Goal: Information Seeking & Learning: Compare options

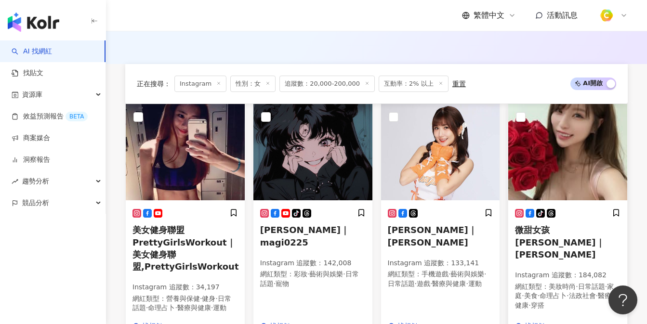
scroll to position [222, 0]
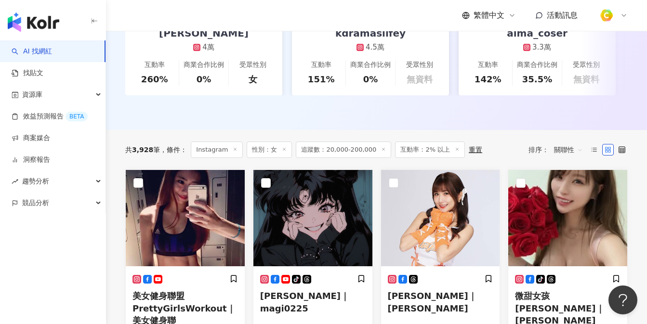
click at [345, 157] on span "追蹤數：20,000-200,000" at bounding box center [343, 150] width 95 height 16
click at [305, 157] on span "追蹤數：20,000-200,000" at bounding box center [343, 150] width 95 height 16
click at [334, 158] on span "追蹤數：20,000-200,000" at bounding box center [343, 150] width 95 height 16
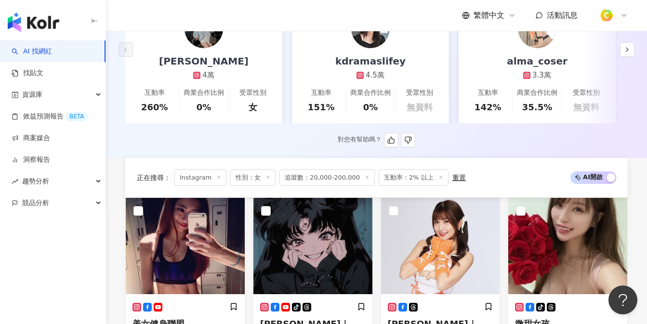
scroll to position [192, 0]
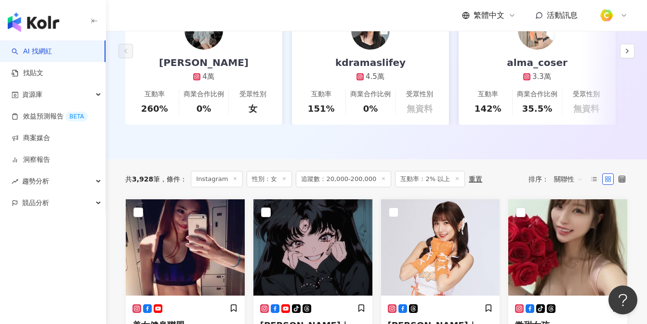
click at [351, 182] on span "追蹤數：20,000-200,000" at bounding box center [343, 179] width 95 height 16
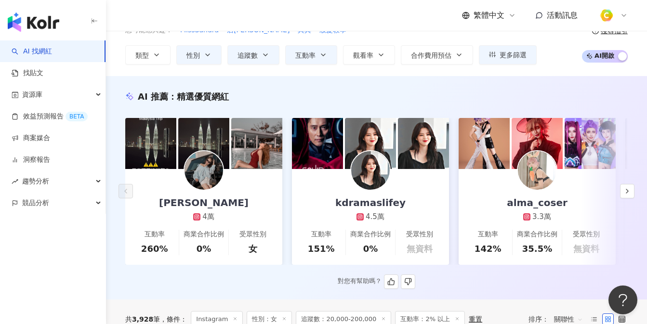
scroll to position [0, 0]
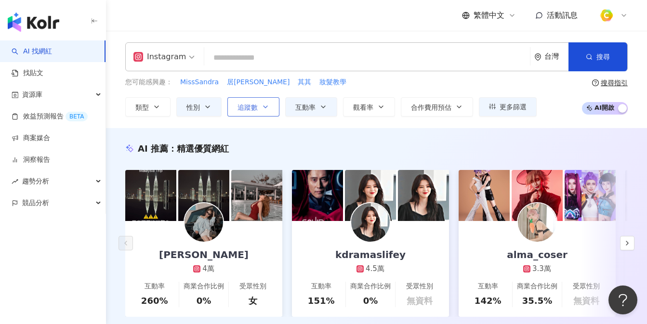
click at [261, 108] on button "追蹤數" at bounding box center [253, 106] width 52 height 19
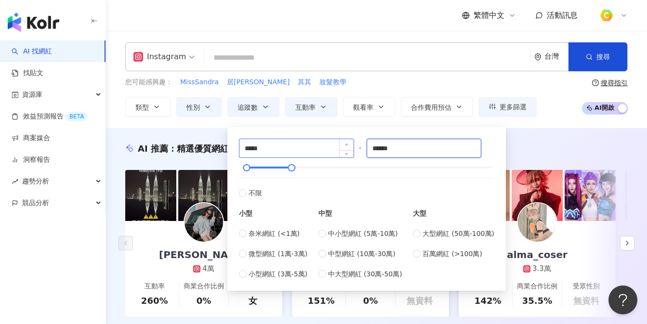
drag, startPoint x: 407, startPoint y: 143, endPoint x: 345, endPoint y: 141, distance: 62.2
click at [344, 143] on div "***** - ****** 不限 小型 奈米網紅 (<1萬) 微型網紅 (1萬-3萬) 小型網紅 (3萬-5萬) 中型 中小型網紅 (5萬-10萬) 中型網…" at bounding box center [366, 209] width 255 height 141
type input "******"
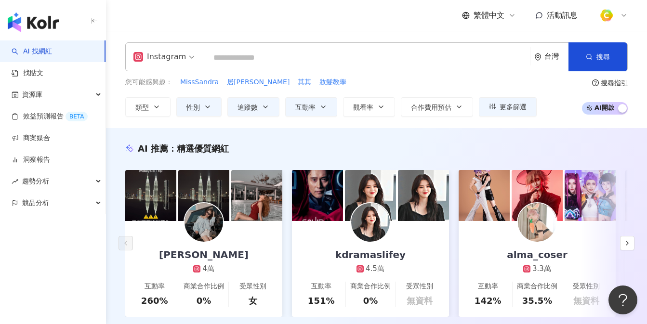
click at [467, 90] on div "您可能感興趣： MissSandra 居妮Ginny 其其 妝髮教學 類型 性別 追蹤數 互動率 觀看率 合作費用預估 更多篩選 ***** - ******…" at bounding box center [330, 97] width 411 height 40
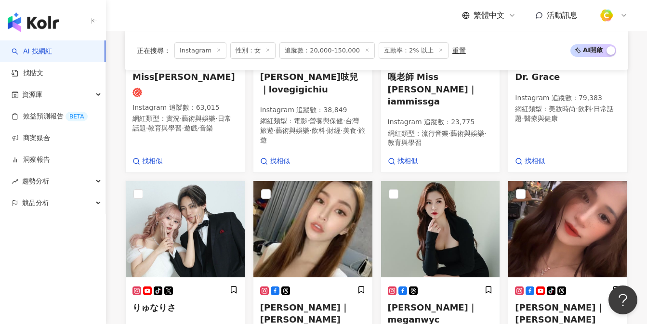
scroll to position [965, 0]
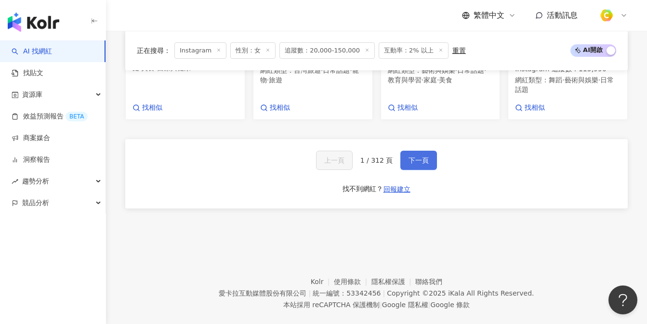
click at [428, 166] on button "下一頁" at bounding box center [418, 160] width 37 height 19
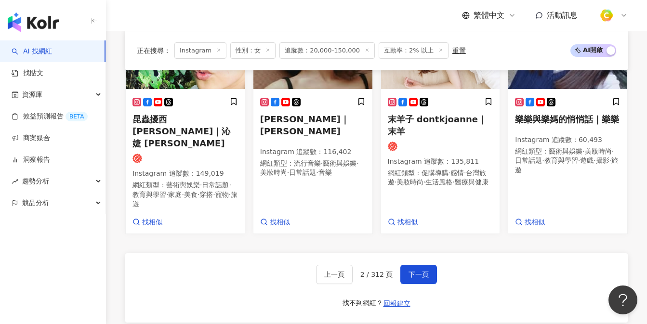
scroll to position [826, 0]
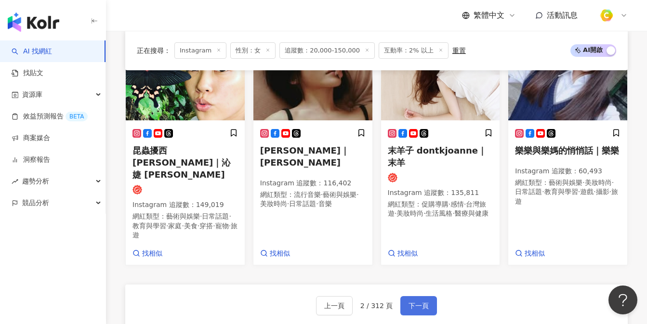
click at [431, 296] on button "下一頁" at bounding box center [418, 305] width 37 height 19
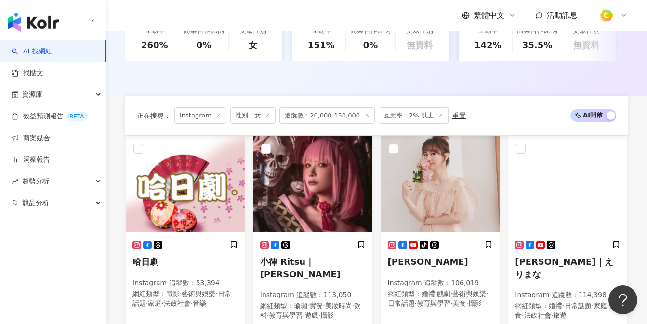
scroll to position [0, 0]
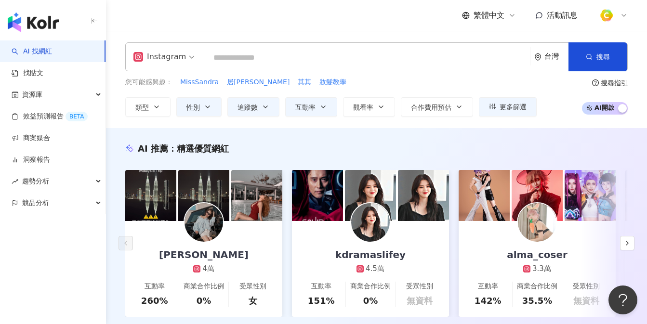
click at [309, 57] on input "search" at bounding box center [367, 58] width 318 height 18
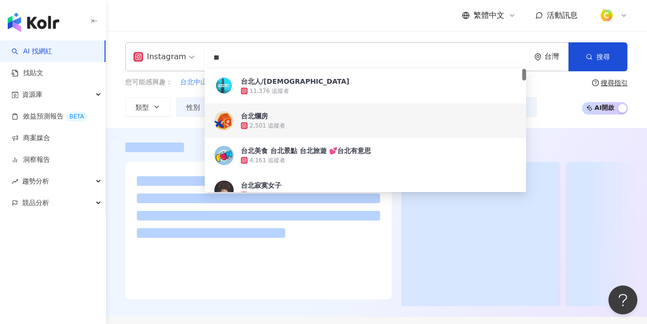
type input "**"
click at [399, 33] on div "Instagram ** 台灣 搜尋 914d72ef-66eb-44bf-96a3-8d687dd68c03 bd28e0b6-6c80-4c34-a3c2…" at bounding box center [376, 79] width 541 height 97
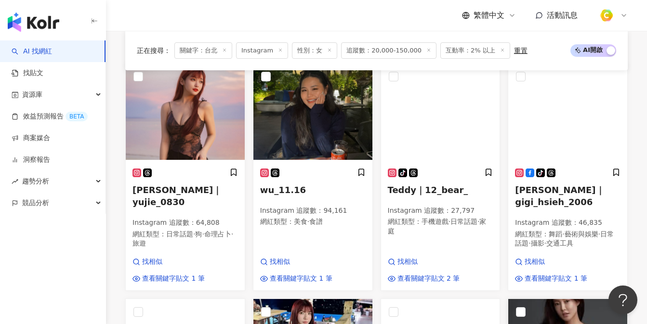
scroll to position [323, 0]
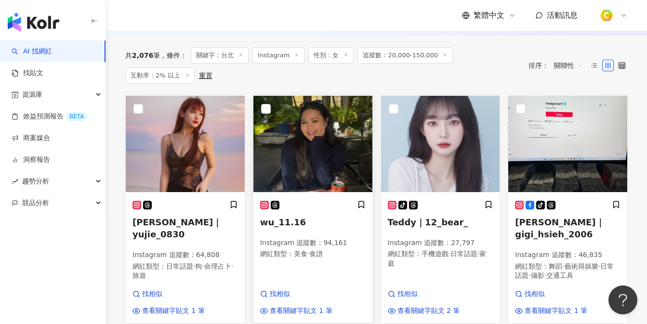
click at [328, 151] on img at bounding box center [312, 144] width 119 height 96
click at [476, 152] on img at bounding box center [440, 144] width 119 height 96
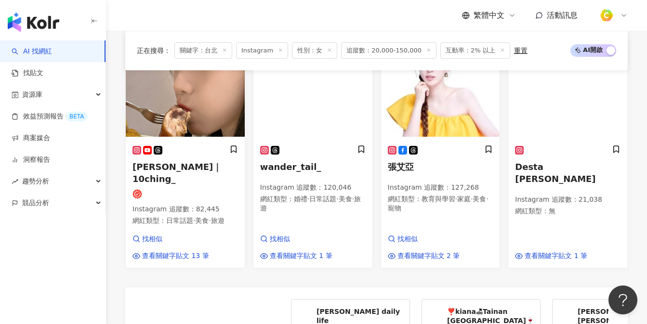
scroll to position [714, 0]
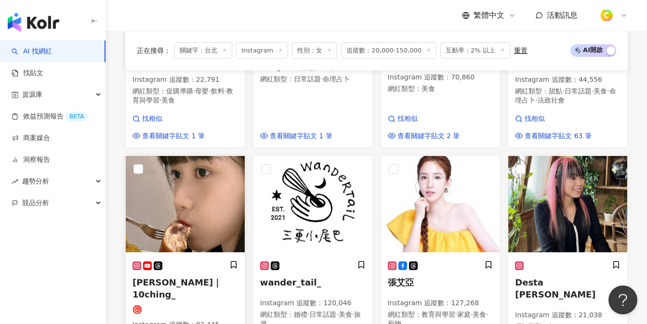
click at [194, 177] on img at bounding box center [185, 204] width 119 height 96
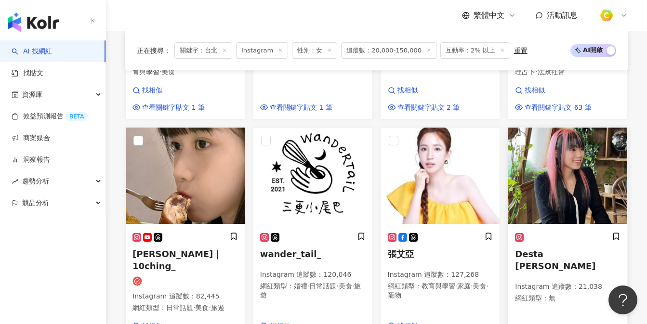
scroll to position [723, 0]
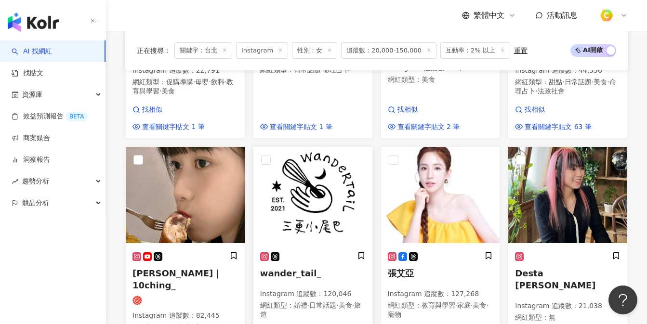
click at [305, 168] on img at bounding box center [312, 195] width 119 height 96
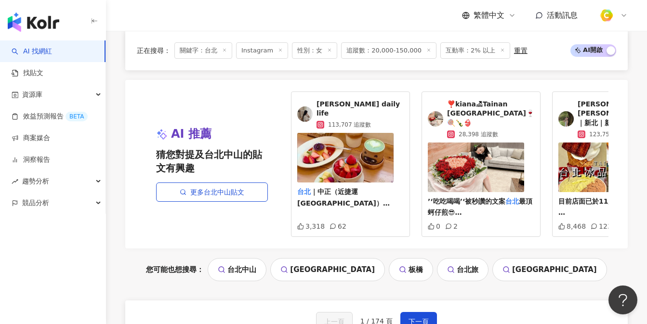
scroll to position [1168, 0]
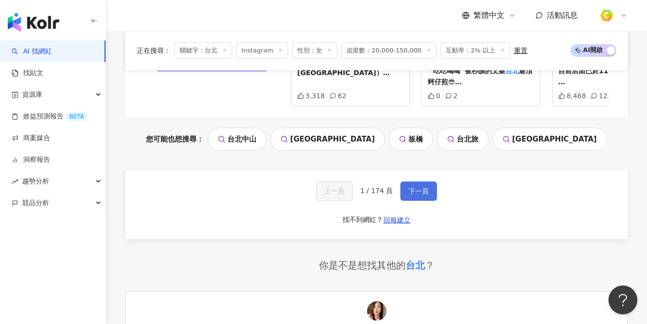
click at [418, 187] on span "下一頁" at bounding box center [419, 191] width 20 height 8
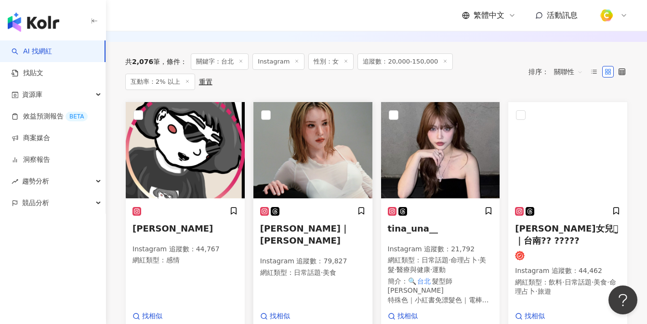
scroll to position [328, 0]
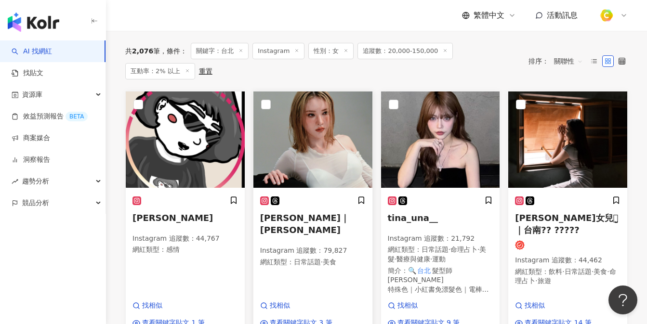
click at [339, 154] on img at bounding box center [312, 140] width 119 height 96
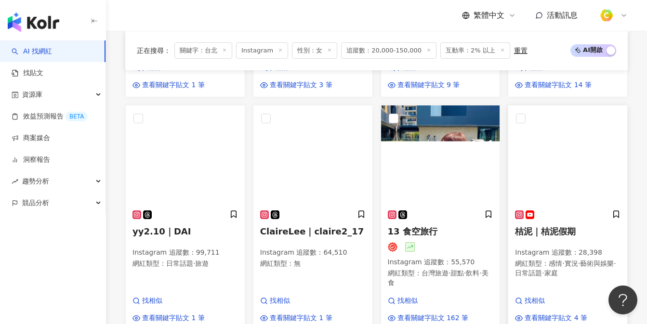
scroll to position [557, 0]
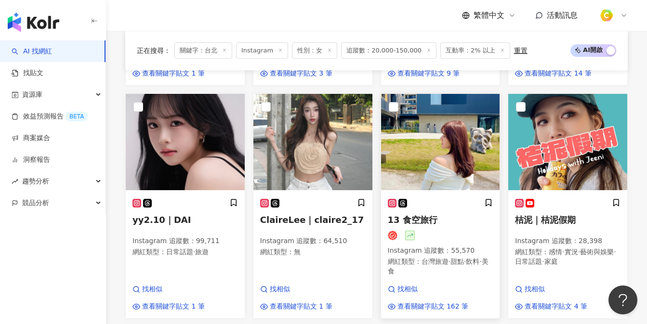
click at [437, 168] on img at bounding box center [440, 142] width 119 height 96
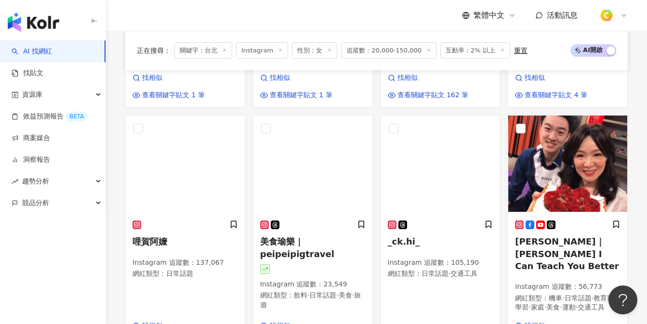
scroll to position [807, 0]
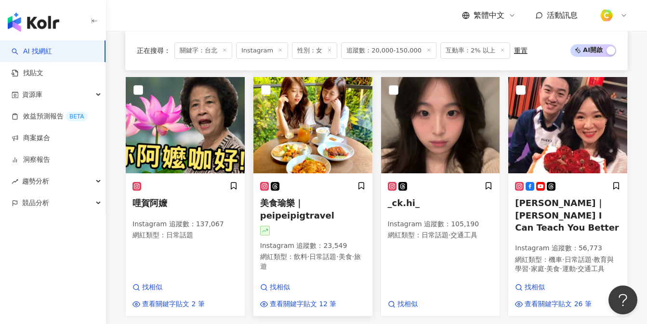
click at [330, 146] on img at bounding box center [312, 125] width 119 height 96
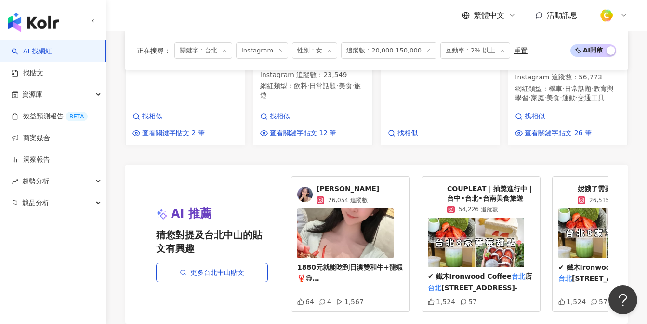
scroll to position [1091, 0]
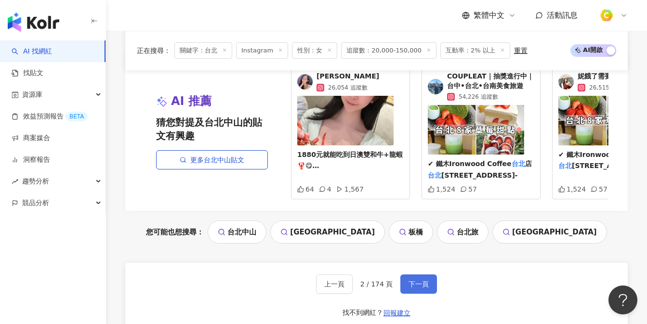
click at [420, 284] on button "下一頁" at bounding box center [418, 284] width 37 height 19
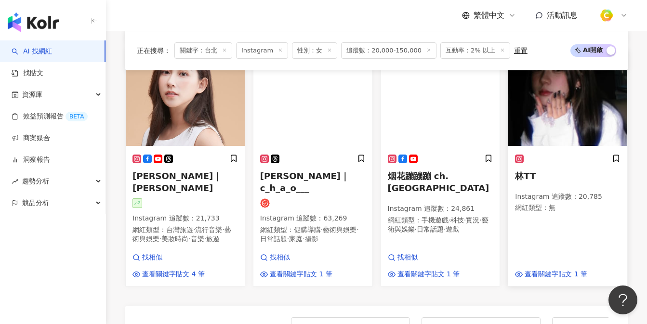
scroll to position [828, 0]
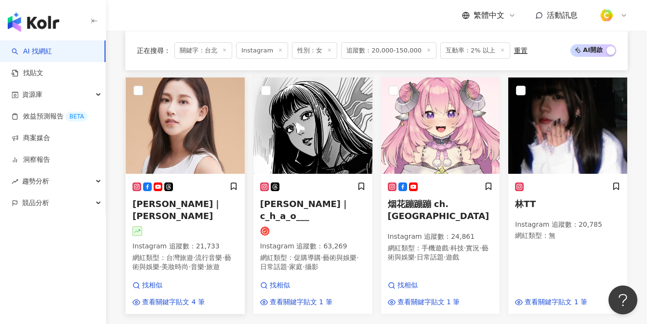
click at [175, 125] on img at bounding box center [185, 126] width 119 height 96
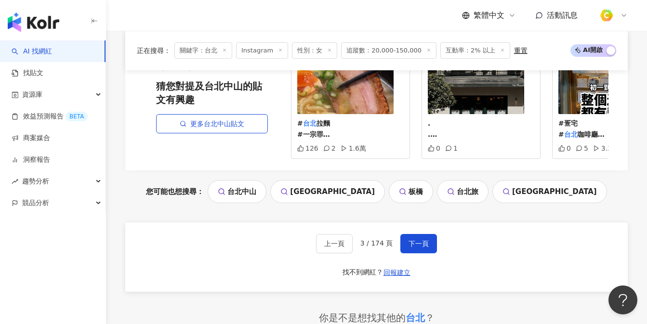
scroll to position [1127, 0]
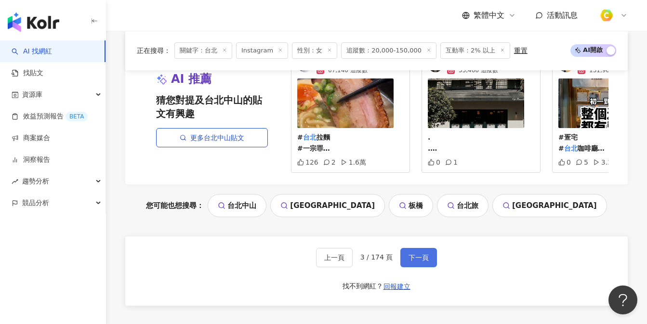
click at [415, 254] on span "下一頁" at bounding box center [419, 258] width 20 height 8
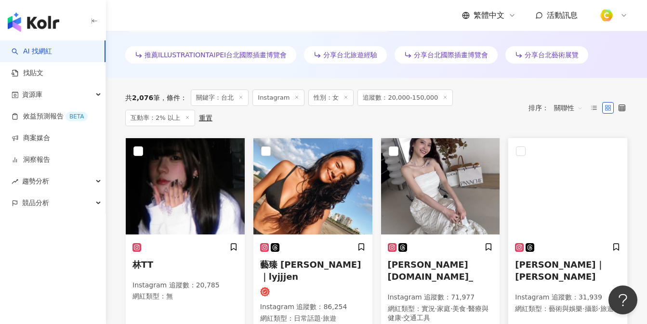
scroll to position [0, 0]
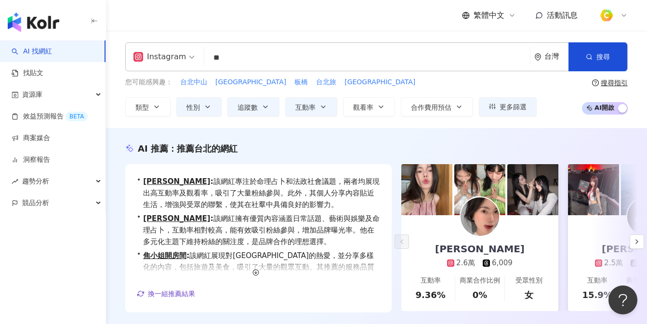
click at [474, 228] on img at bounding box center [480, 217] width 39 height 39
click at [642, 243] on button "button" at bounding box center [637, 242] width 14 height 14
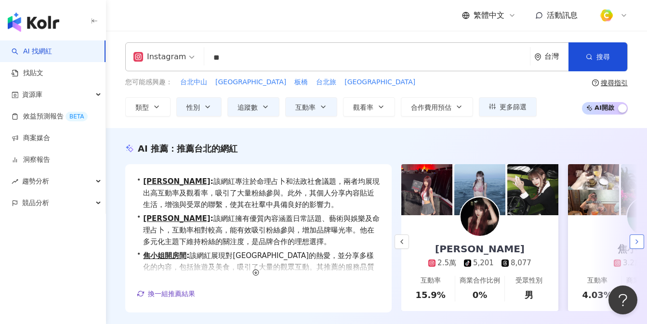
click at [642, 243] on button "button" at bounding box center [637, 242] width 14 height 14
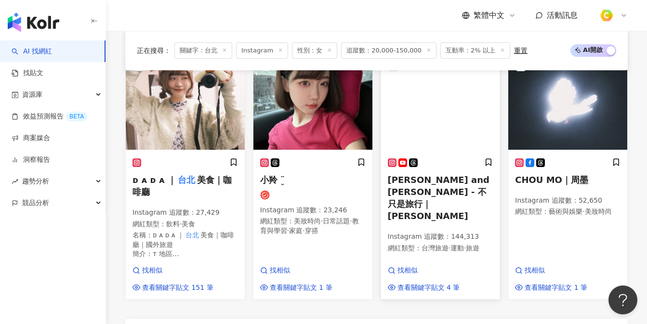
scroll to position [706, 0]
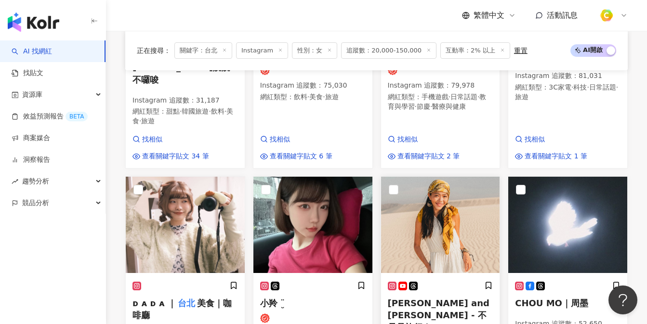
click at [450, 214] on img at bounding box center [440, 225] width 119 height 96
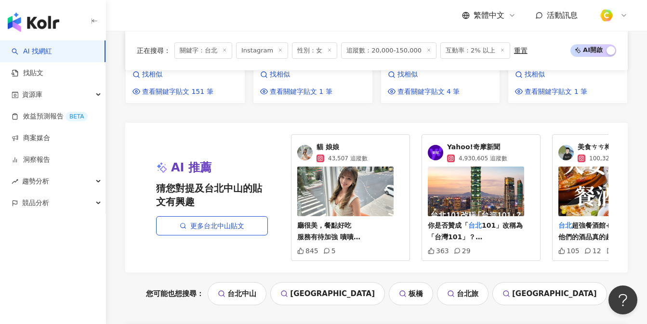
scroll to position [1049, 0]
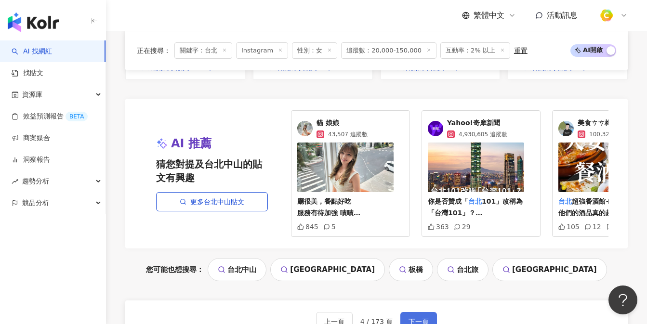
click at [423, 318] on span "下一頁" at bounding box center [419, 322] width 20 height 8
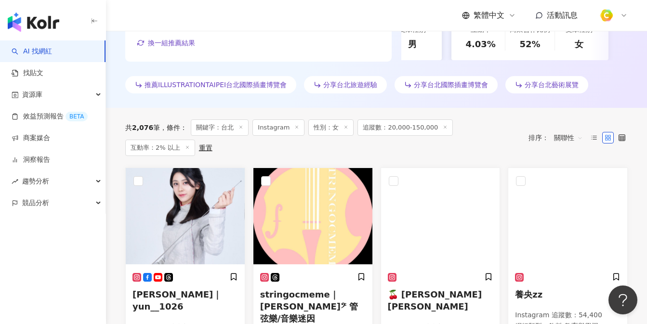
scroll to position [285, 0]
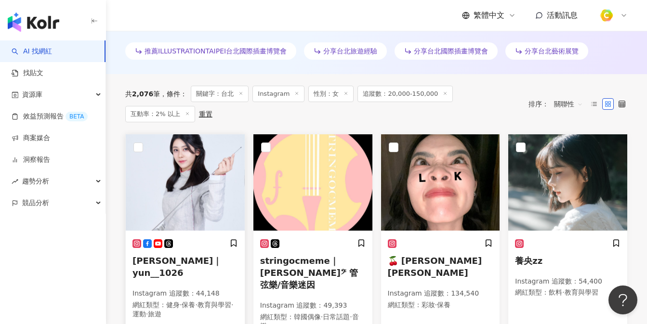
click at [196, 188] on img at bounding box center [185, 182] width 119 height 96
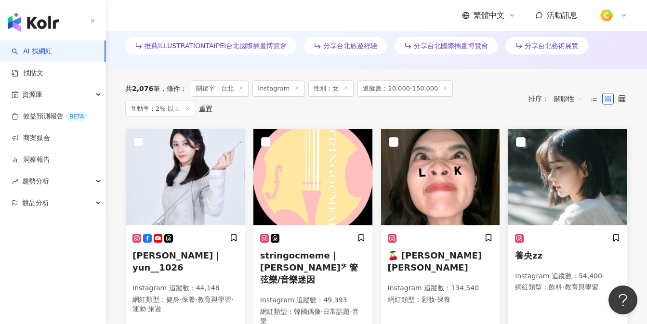
scroll to position [301, 0]
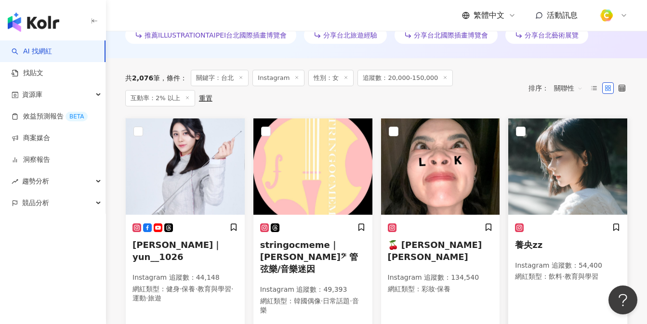
click at [599, 172] on img at bounding box center [567, 167] width 119 height 96
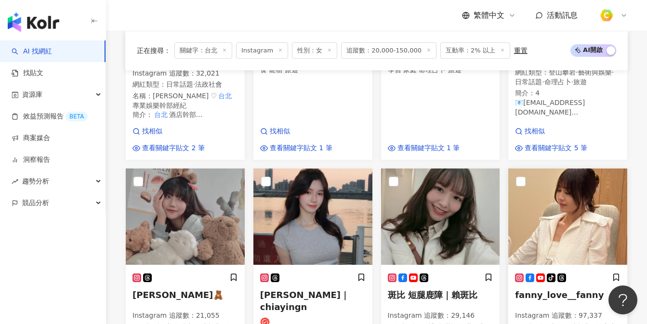
scroll to position [861, 0]
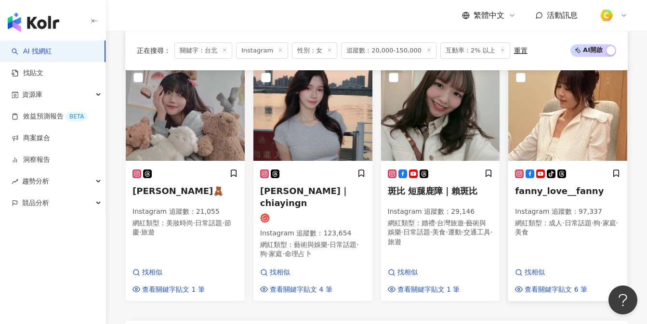
click at [587, 128] on img at bounding box center [567, 113] width 119 height 96
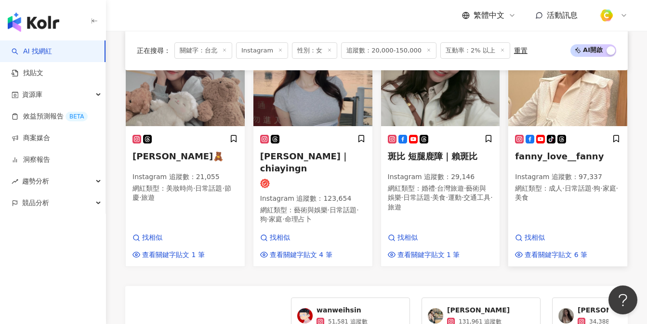
scroll to position [802, 0]
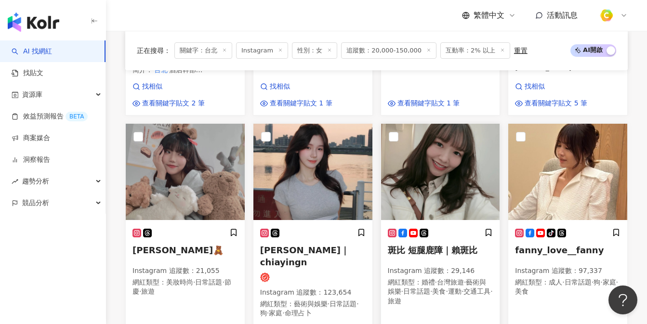
click at [446, 149] on img at bounding box center [440, 172] width 119 height 96
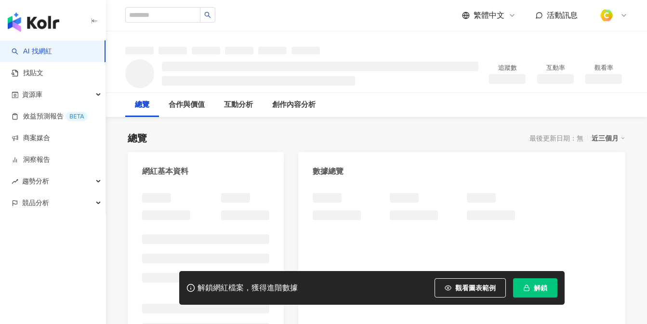
click at [458, 283] on button "觀看圖表範例" at bounding box center [470, 287] width 71 height 19
click at [458, 287] on button "觀看圖表範例" at bounding box center [470, 287] width 71 height 19
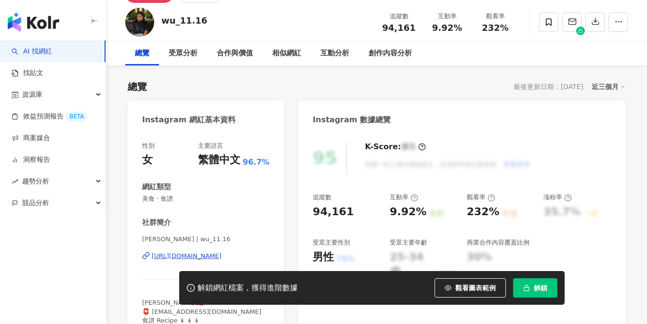
scroll to position [54, 0]
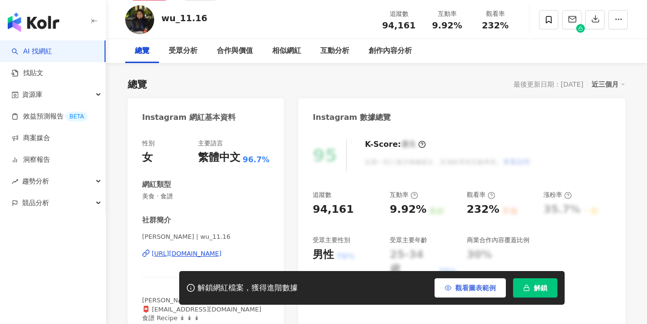
click at [454, 286] on button "觀看圖表範例" at bounding box center [470, 287] width 71 height 19
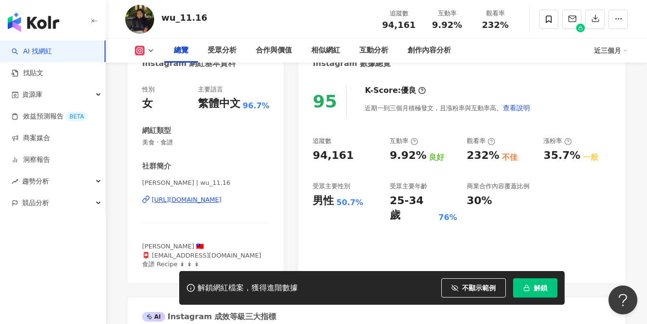
scroll to position [0, 0]
click at [197, 198] on div "https://www.instagram.com/wu_11.16/" at bounding box center [187, 200] width 70 height 9
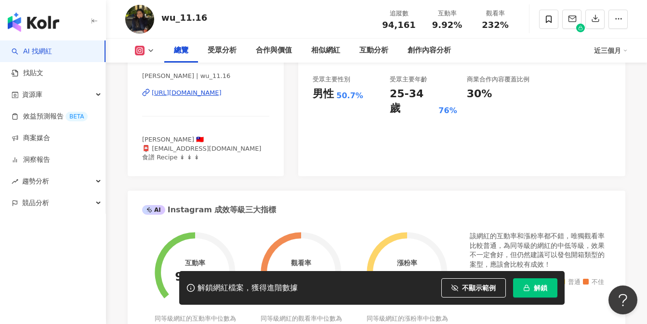
scroll to position [60, 0]
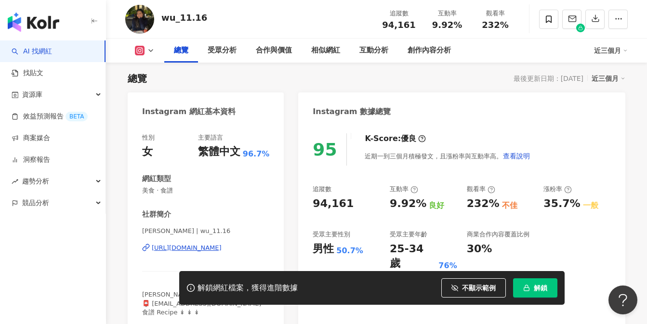
click at [236, 29] on div "wu_11.16 追蹤數 94,161 互動率 9.92% 觀看率 232%" at bounding box center [376, 19] width 541 height 38
drag, startPoint x: 161, startPoint y: 18, endPoint x: 209, endPoint y: 19, distance: 47.7
click at [209, 19] on div "wu_11.16 追蹤數 94,161 互動率 9.92% 觀看率 232%" at bounding box center [376, 19] width 541 height 38
copy div "wu_11.16"
drag, startPoint x: 386, startPoint y: 23, endPoint x: 418, endPoint y: 24, distance: 32.3
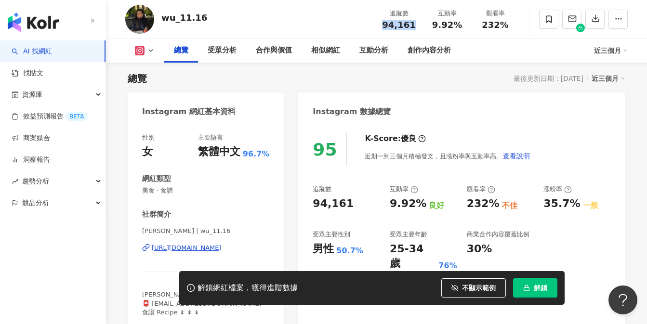
click at [418, 24] on div "追蹤數 94,161" at bounding box center [399, 19] width 48 height 21
copy span "94,161"
click at [443, 23] on span "9.92%" at bounding box center [447, 25] width 30 height 10
drag, startPoint x: 435, startPoint y: 24, endPoint x: 459, endPoint y: 23, distance: 24.6
click at [459, 23] on div "9.92%" at bounding box center [447, 25] width 37 height 10
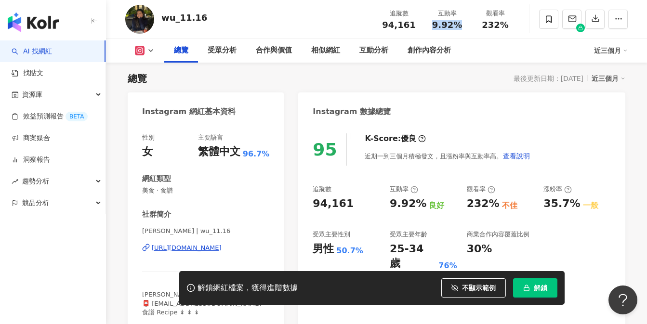
copy span "9.92%"
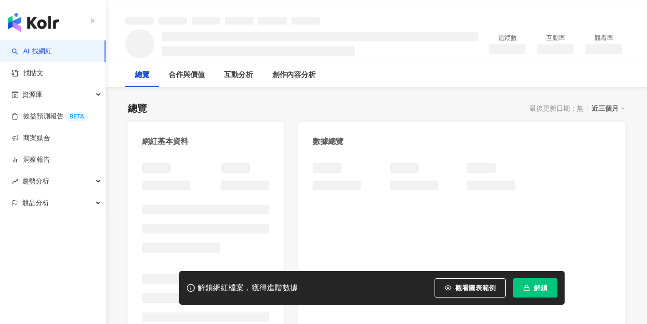
click at [467, 289] on span "觀看圖表範例" at bounding box center [475, 288] width 40 height 8
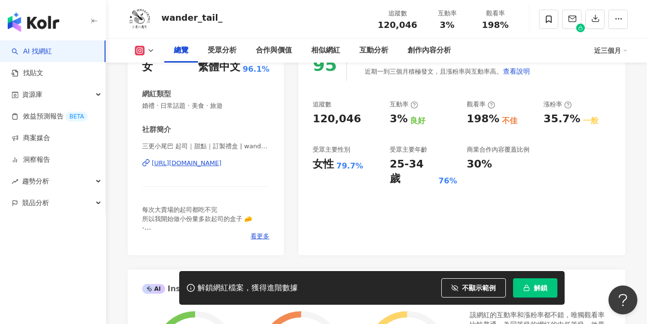
scroll to position [165, 0]
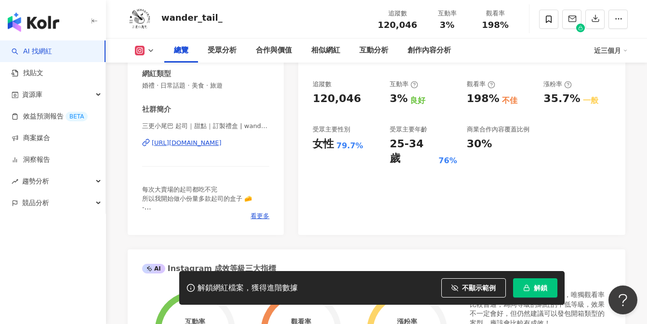
click at [222, 143] on div "https://www.instagram.com/wander_tail_/" at bounding box center [187, 143] width 70 height 9
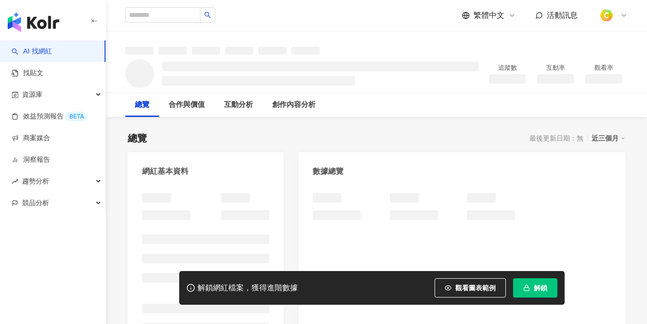
scroll to position [113, 0]
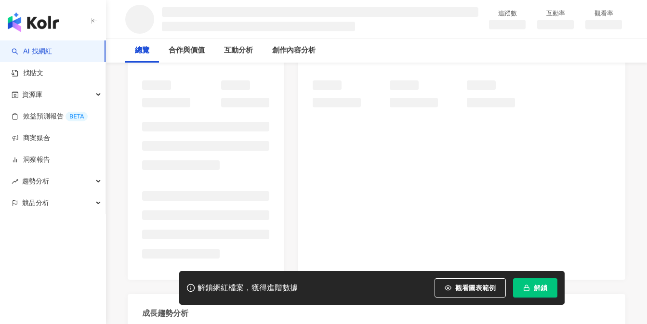
click at [465, 287] on span "觀看圖表範例" at bounding box center [475, 288] width 40 height 8
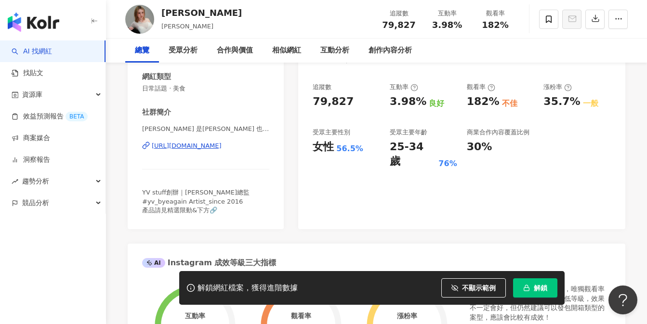
scroll to position [165, 0]
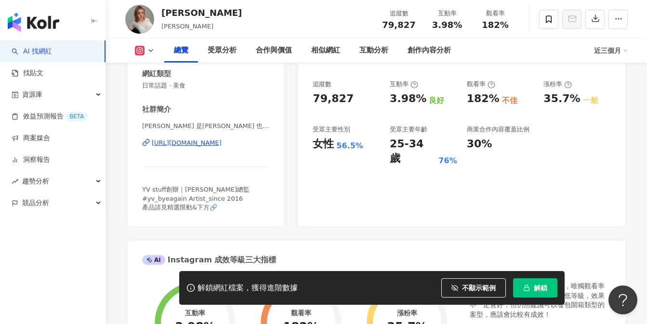
click at [205, 143] on div "https://www.instagram.com/yvette19881022/" at bounding box center [187, 143] width 70 height 9
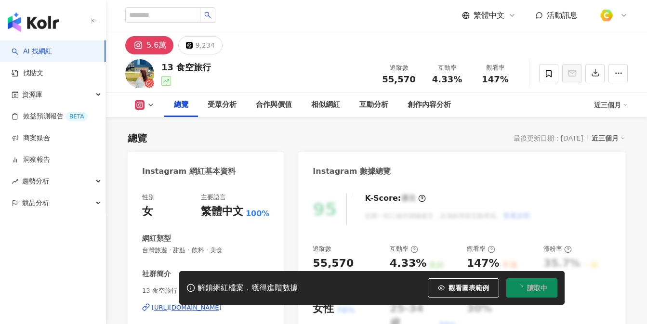
click at [452, 284] on button "觀看圖表範例" at bounding box center [463, 287] width 71 height 19
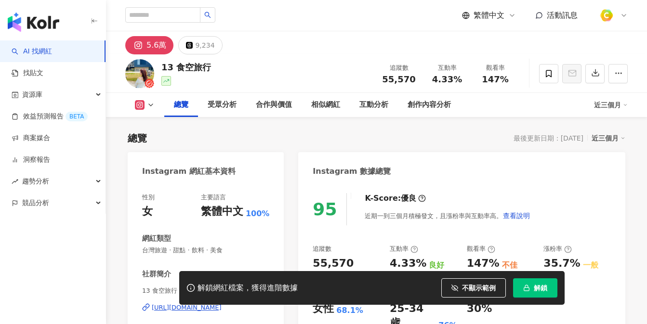
scroll to position [155, 0]
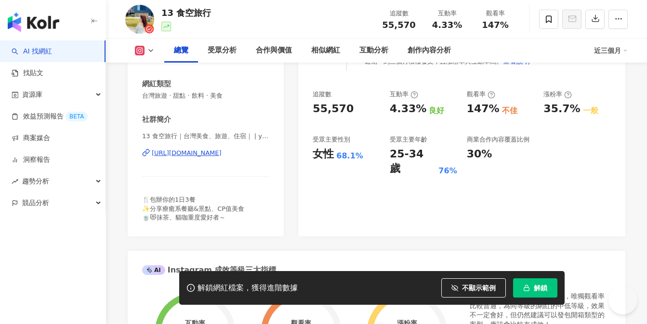
click at [222, 155] on div "https://www.instagram.com/ys_13_life/" at bounding box center [187, 153] width 70 height 9
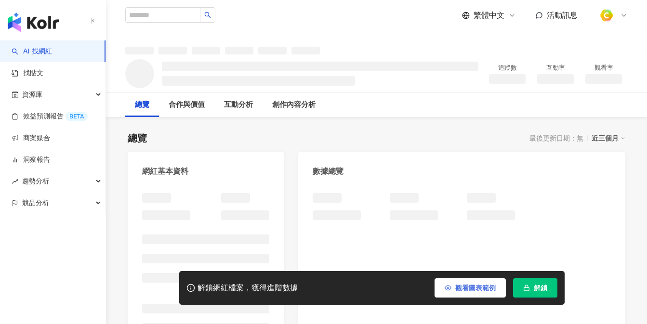
click at [462, 288] on span "觀看圖表範例" at bounding box center [475, 288] width 40 height 8
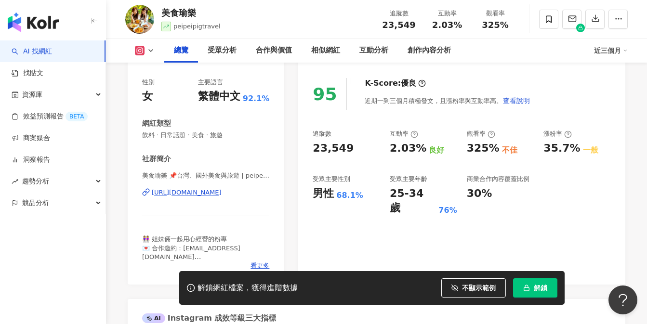
click at [222, 194] on div "[URL][DOMAIN_NAME]" at bounding box center [187, 192] width 70 height 9
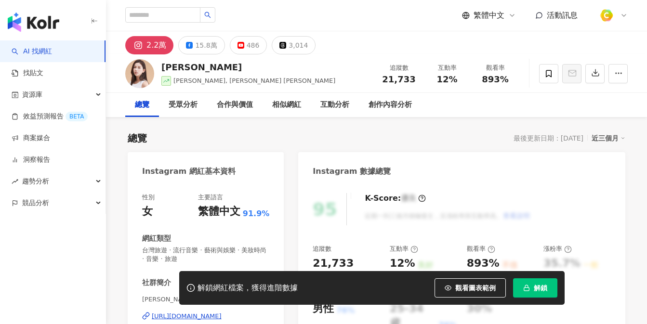
click at [463, 279] on button "觀看圖表範例" at bounding box center [470, 287] width 71 height 19
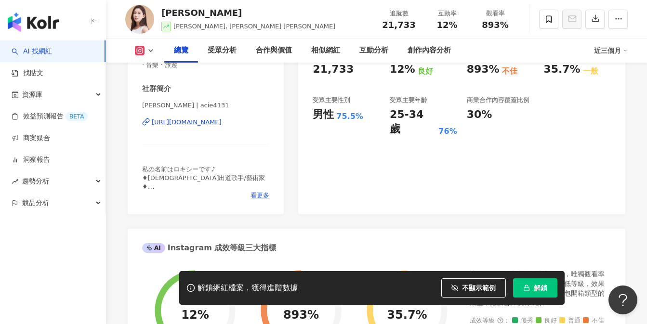
click at [181, 124] on div "https://www.instagram.com/acie4131/" at bounding box center [187, 122] width 70 height 9
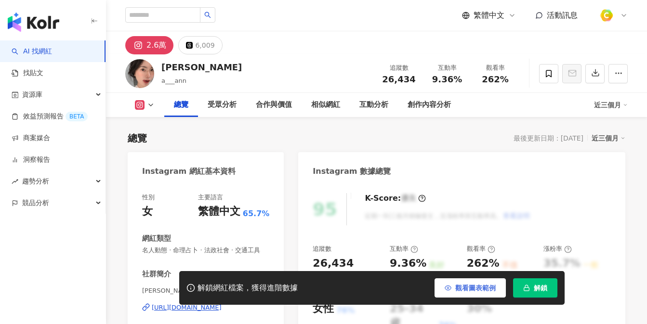
scroll to position [463, 0]
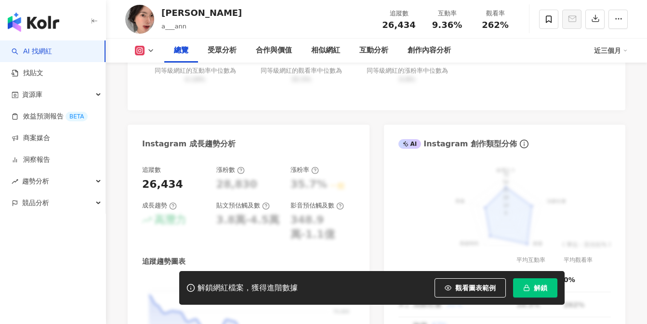
drag, startPoint x: 459, startPoint y: 285, endPoint x: 489, endPoint y: 128, distance: 160.4
click at [459, 285] on span "觀看圖表範例" at bounding box center [475, 288] width 40 height 8
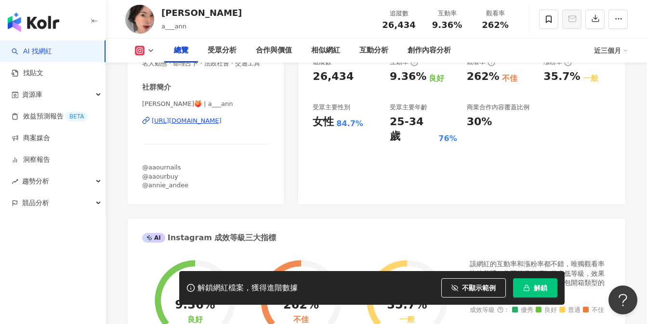
scroll to position [179, 0]
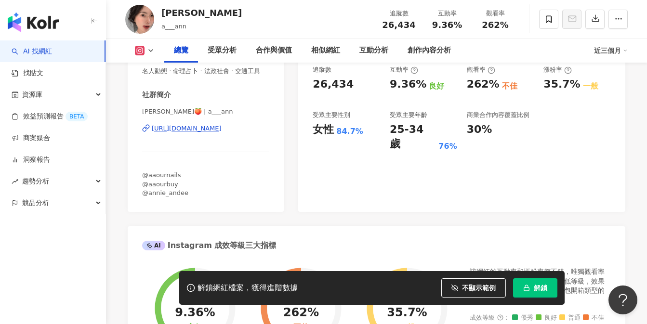
click at [203, 132] on div "[URL][DOMAIN_NAME]" at bounding box center [187, 128] width 70 height 9
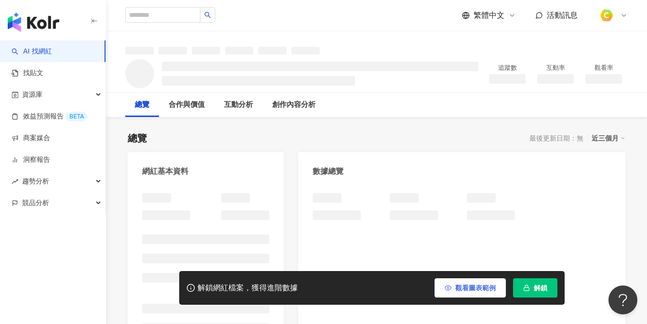
click at [461, 287] on span "觀看圖表範例" at bounding box center [475, 288] width 40 height 8
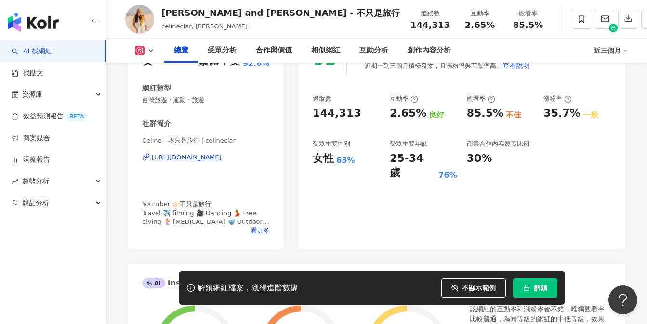
scroll to position [160, 0]
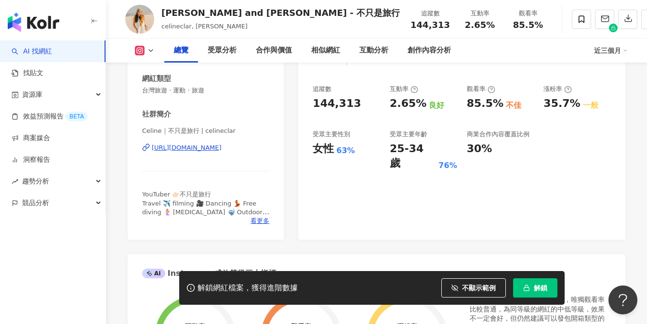
click at [222, 146] on div "[URL][DOMAIN_NAME]" at bounding box center [187, 148] width 70 height 9
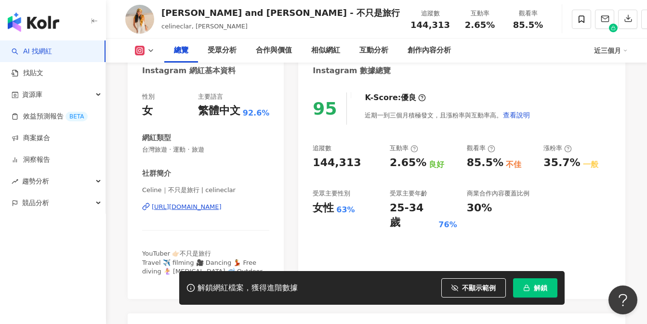
scroll to position [56, 0]
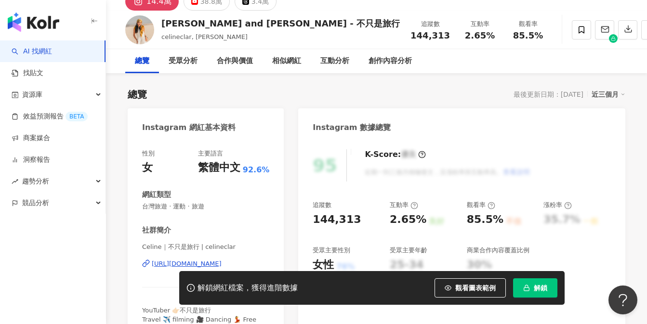
scroll to position [30, 0]
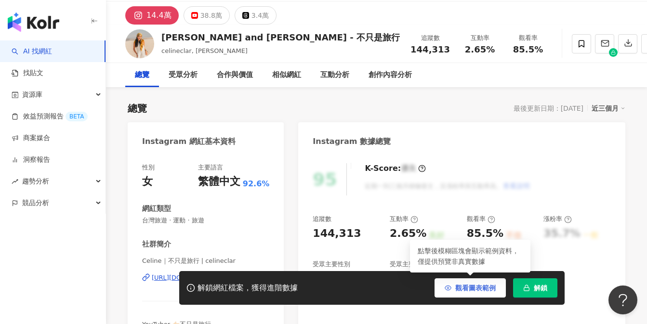
click at [460, 293] on button "觀看圖表範例" at bounding box center [470, 287] width 71 height 19
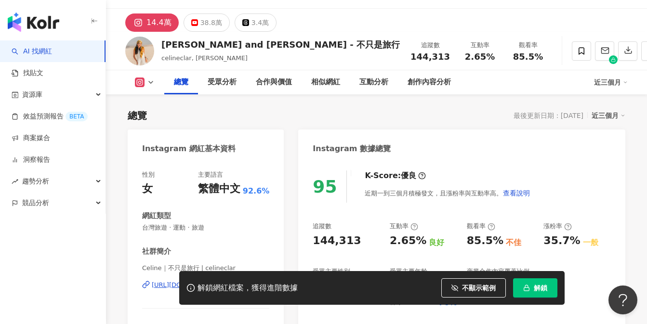
scroll to position [0, 0]
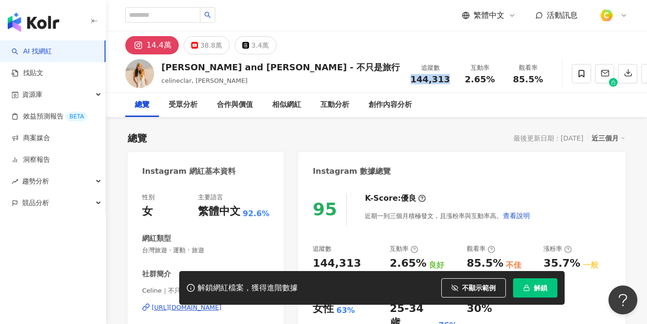
drag, startPoint x: 380, startPoint y: 78, endPoint x: 416, endPoint y: 78, distance: 36.6
click at [416, 78] on div "追蹤數 144,313" at bounding box center [430, 73] width 51 height 21
copy span "144,313"
click at [462, 68] on div "互動率" at bounding box center [480, 68] width 37 height 10
click at [405, 84] on div "追蹤數 144,313 互動率 2.65% 觀看率 85.5%" at bounding box center [478, 73] width 147 height 28
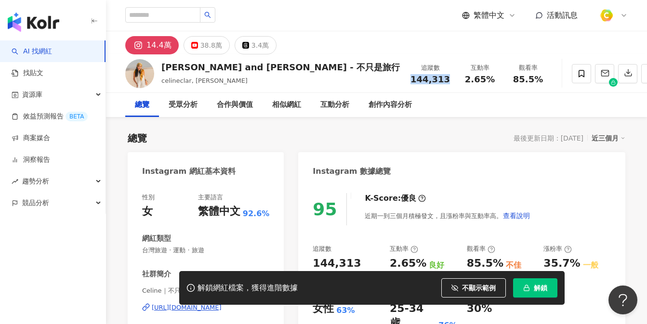
drag, startPoint x: 381, startPoint y: 77, endPoint x: 421, endPoint y: 78, distance: 40.5
click at [421, 78] on div "追蹤數 144,313" at bounding box center [430, 73] width 51 height 21
copy span "144,313"
drag, startPoint x: 436, startPoint y: 79, endPoint x: 465, endPoint y: 80, distance: 29.4
click at [465, 80] on div "2.65%" at bounding box center [480, 80] width 37 height 10
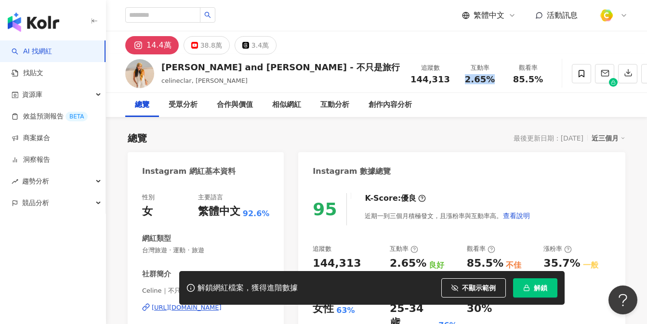
copy span "2.65%"
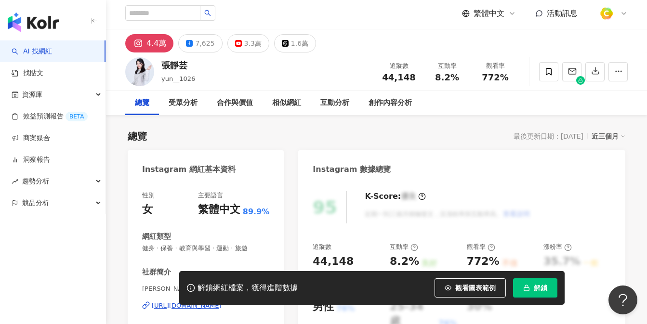
scroll to position [131, 0]
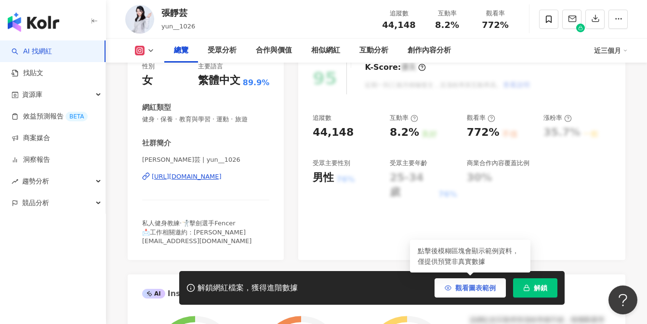
click at [449, 286] on icon "button" at bounding box center [448, 288] width 6 height 4
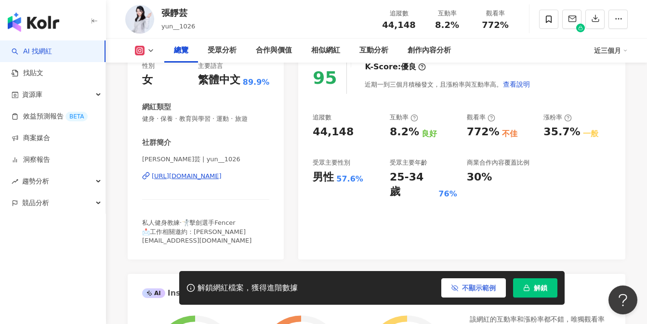
scroll to position [156, 0]
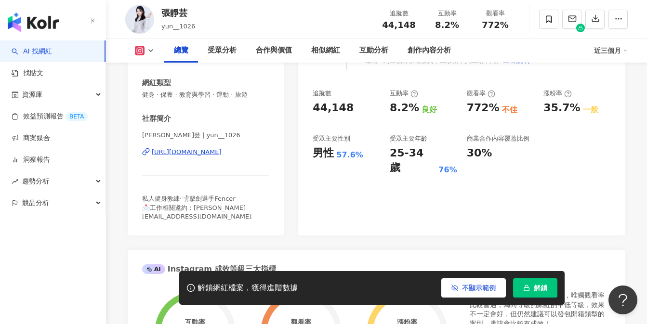
click at [212, 153] on div "https://www.instagram.com/yun__1026/" at bounding box center [187, 152] width 70 height 9
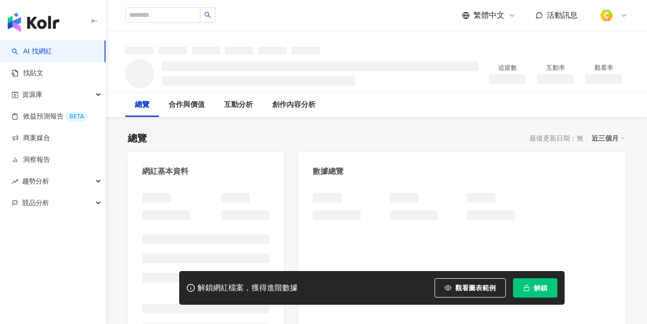
click at [451, 286] on button "觀看圖表範例" at bounding box center [470, 287] width 71 height 19
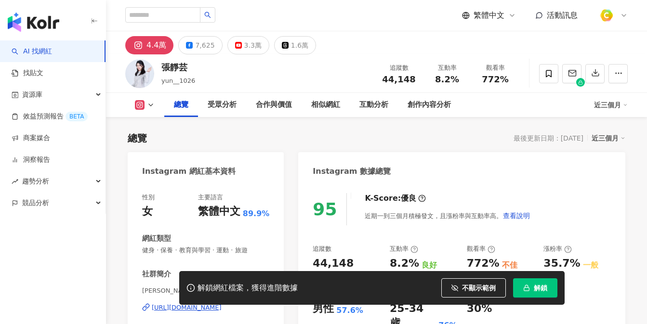
scroll to position [59, 0]
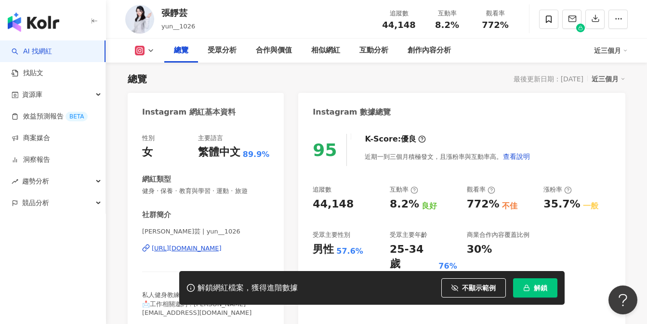
drag, startPoint x: 385, startPoint y: 24, endPoint x: 355, endPoint y: 9, distance: 34.3
click at [415, 22] on div "44,148" at bounding box center [399, 25] width 37 height 10
drag, startPoint x: 435, startPoint y: 22, endPoint x: 466, endPoint y: 22, distance: 31.3
click at [466, 22] on div "互動率 8.2%" at bounding box center [447, 19] width 48 height 21
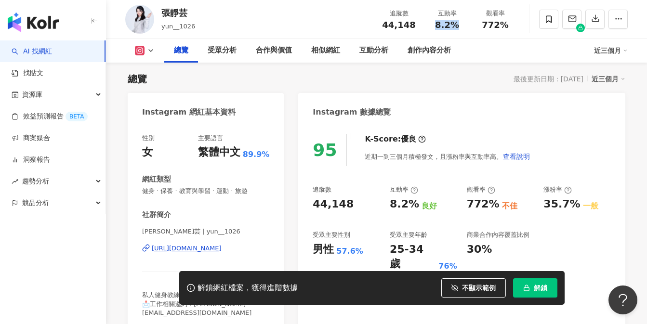
copy span "8.2%"
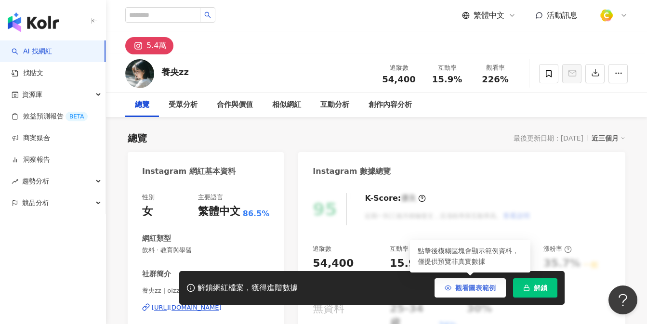
click at [442, 286] on button "觀看圖表範例" at bounding box center [470, 287] width 71 height 19
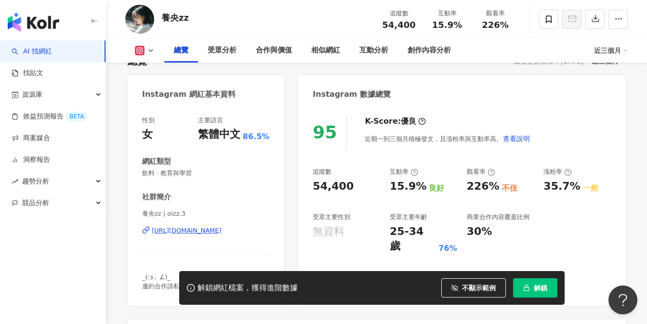
scroll to position [78, 0]
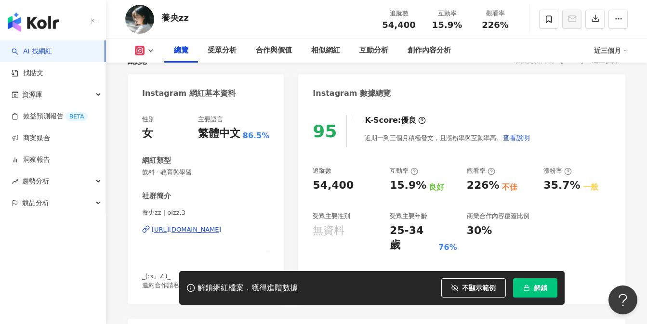
click at [237, 212] on span "養央zz | oizz.3" at bounding box center [205, 213] width 127 height 9
click at [200, 228] on div "https://www.instagram.com/oizz.3/" at bounding box center [187, 229] width 70 height 9
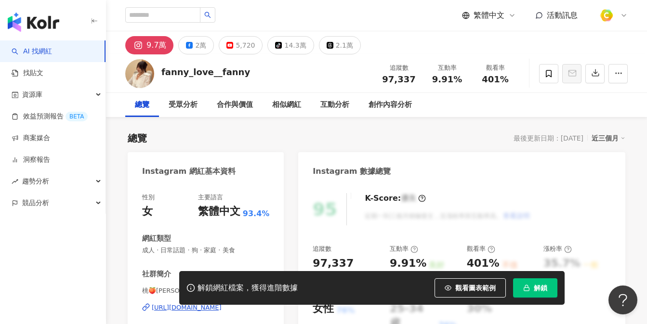
click at [475, 297] on button "觀看圖表範例" at bounding box center [470, 287] width 71 height 19
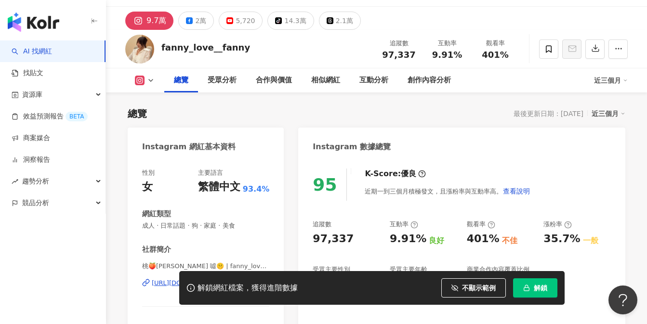
scroll to position [94, 0]
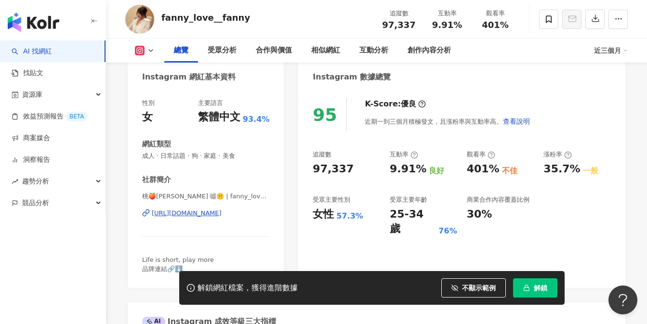
click at [199, 238] on div "桃🍑[PERSON_NAME] 噓🤫 | fanny_love__fanny [URL][DOMAIN_NAME]" at bounding box center [205, 220] width 127 height 56
click at [210, 215] on div "https://www.instagram.com/fanny_love__fanny/" at bounding box center [187, 213] width 70 height 9
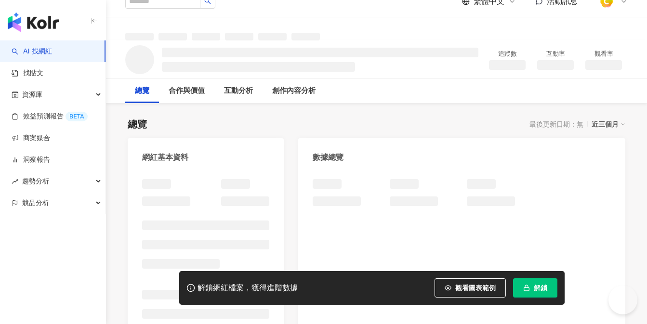
scroll to position [20, 0]
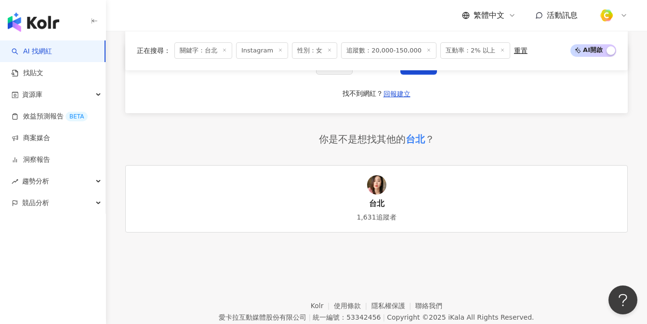
scroll to position [1154, 0]
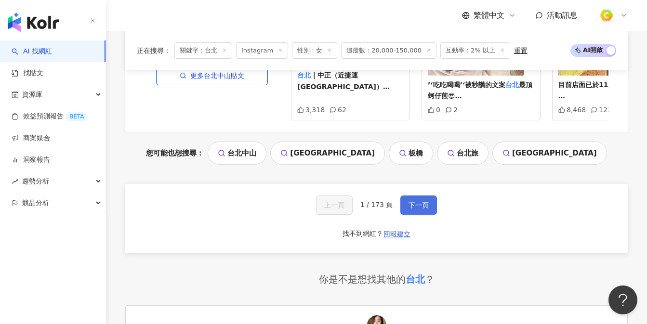
click at [429, 196] on button "下一頁" at bounding box center [418, 205] width 37 height 19
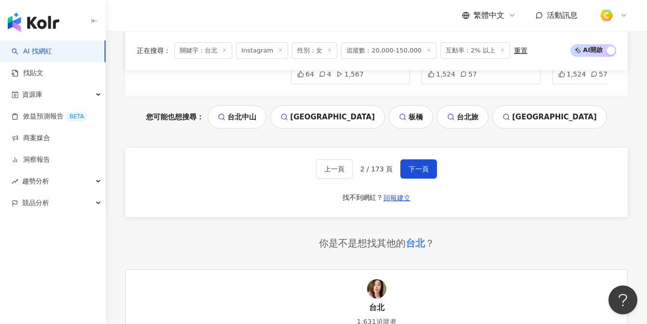
scroll to position [1070, 0]
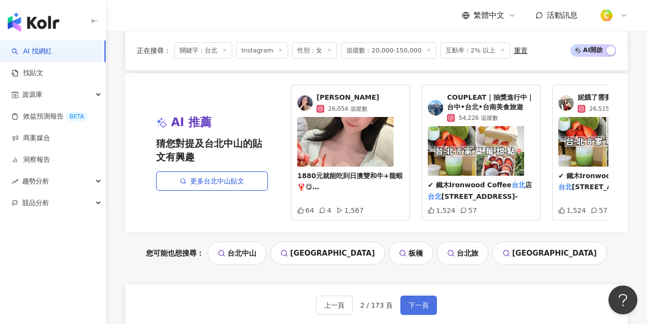
click at [403, 303] on button "下一頁" at bounding box center [418, 305] width 37 height 19
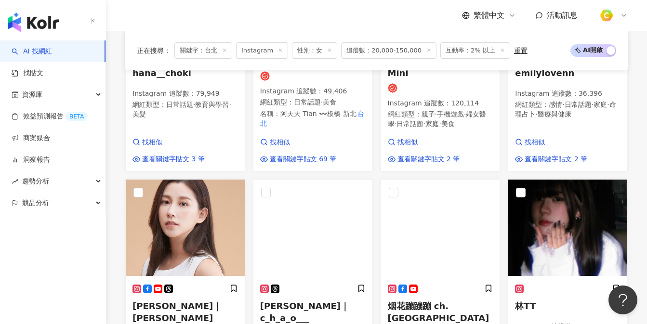
scroll to position [814, 0]
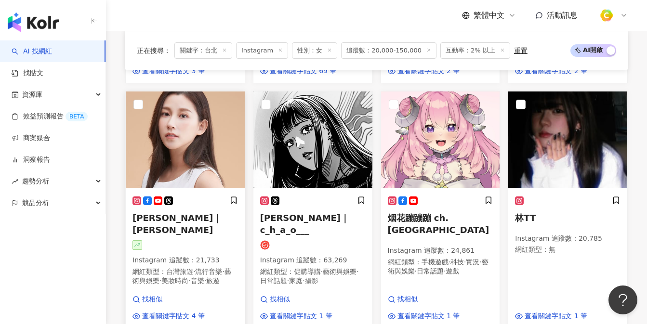
click at [215, 160] on img at bounding box center [185, 140] width 119 height 96
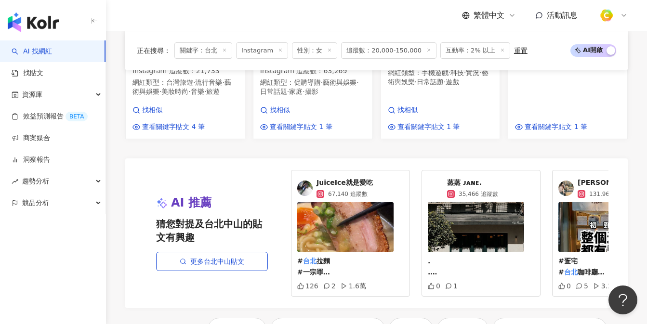
scroll to position [1126, 0]
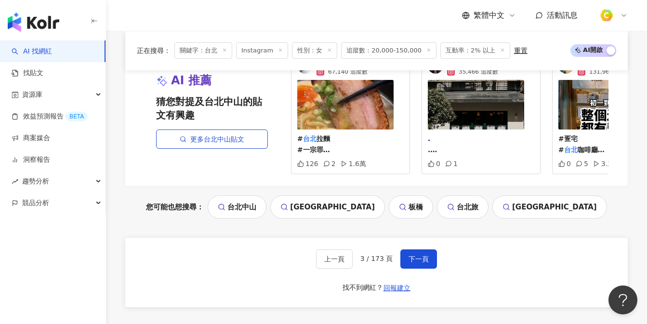
click at [404, 250] on button "下一頁" at bounding box center [418, 259] width 37 height 19
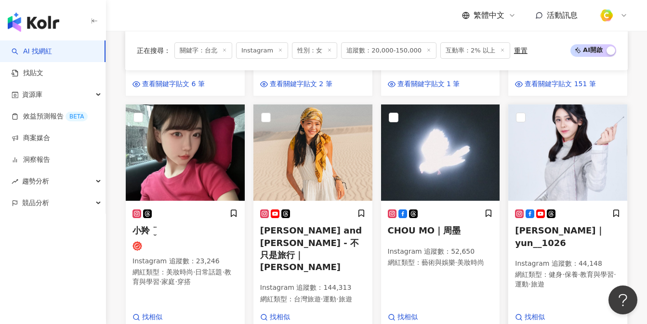
scroll to position [1042, 0]
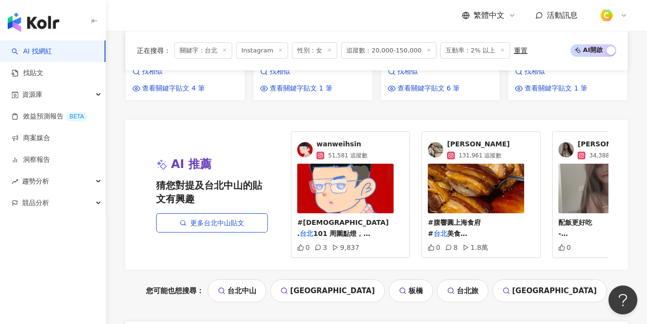
scroll to position [1109, 0]
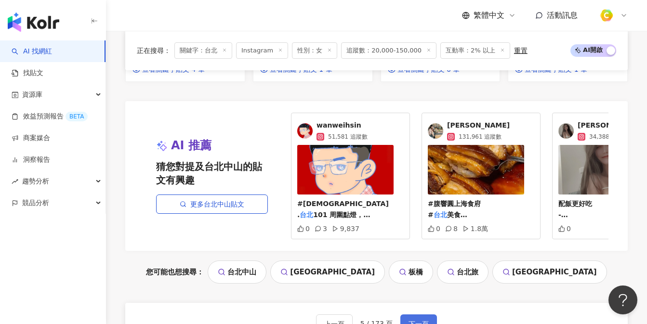
click at [414, 320] on span "下一頁" at bounding box center [419, 324] width 20 height 8
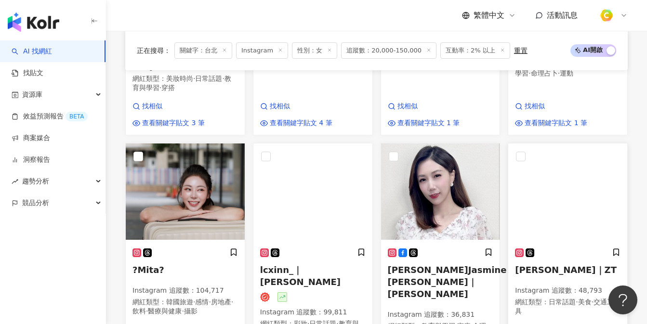
scroll to position [758, 0]
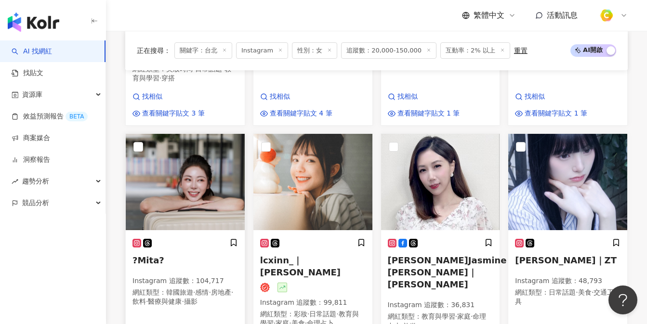
click at [187, 173] on img at bounding box center [185, 182] width 119 height 96
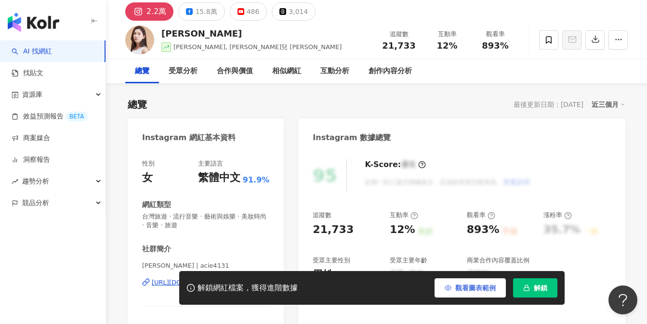
drag, startPoint x: 460, startPoint y: 286, endPoint x: 203, endPoint y: 192, distance: 273.5
click at [460, 286] on span "觀看圖表範例" at bounding box center [475, 288] width 40 height 8
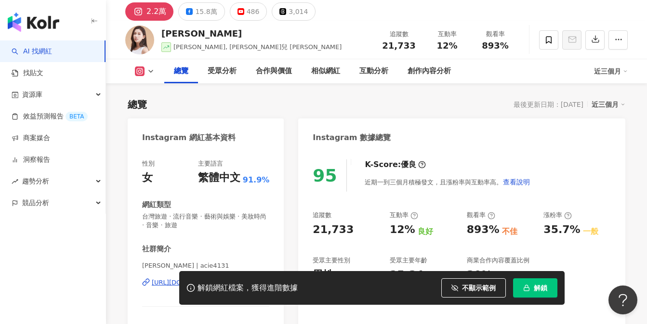
scroll to position [160, 0]
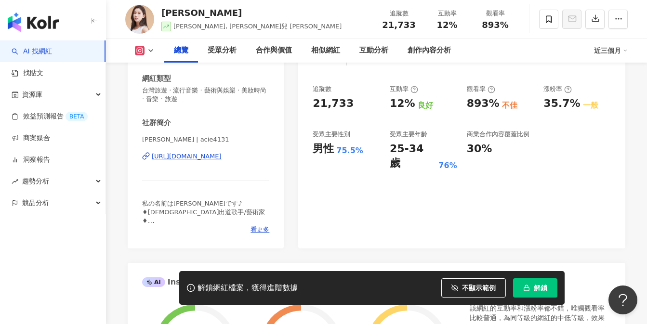
click at [203, 159] on div "https://www.instagram.com/acie4131/" at bounding box center [187, 156] width 70 height 9
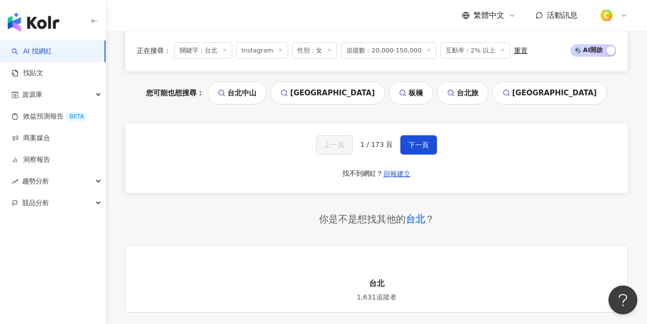
scroll to position [1163, 0]
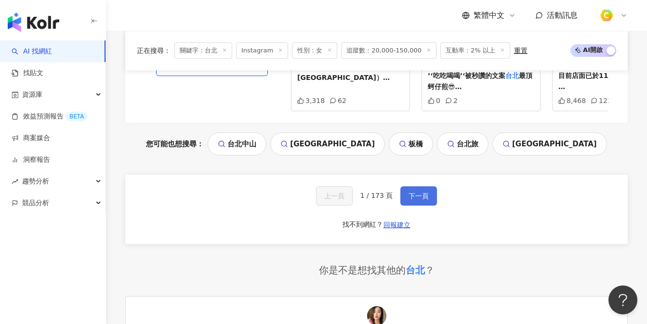
click at [426, 192] on span "下一頁" at bounding box center [419, 196] width 20 height 8
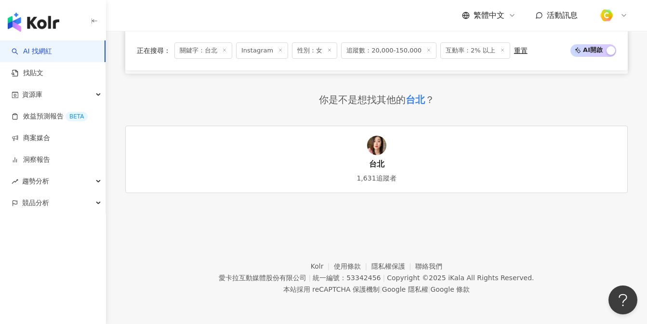
scroll to position [1199, 0]
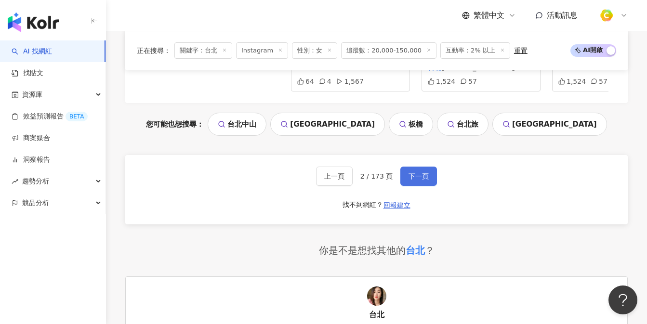
click at [419, 177] on span "下一頁" at bounding box center [419, 176] width 20 height 8
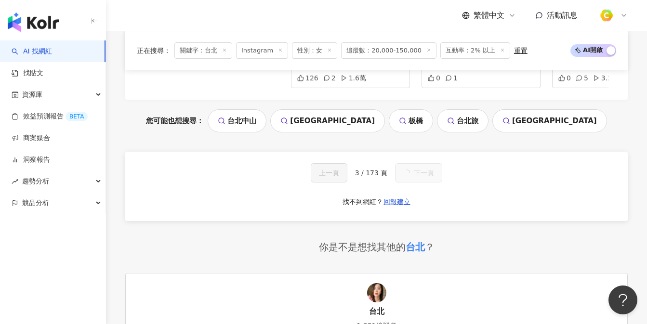
scroll to position [1196, 0]
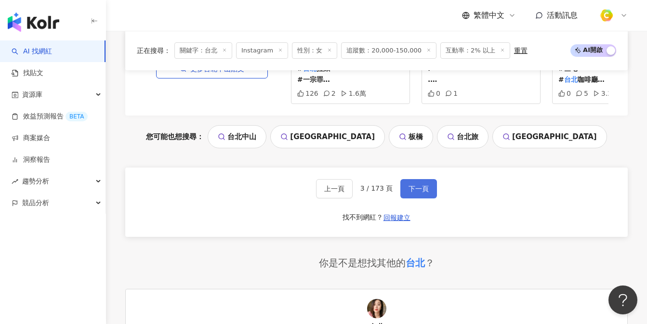
click at [420, 184] on button "下一頁" at bounding box center [418, 188] width 37 height 19
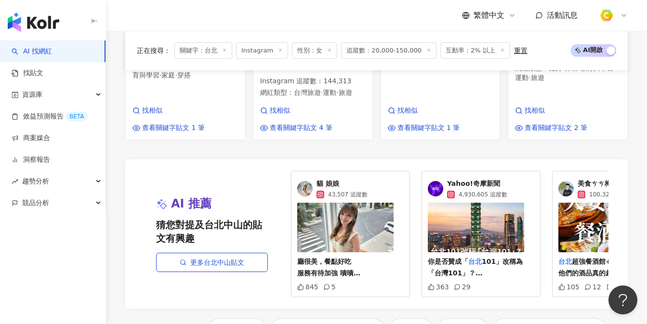
scroll to position [1150, 0]
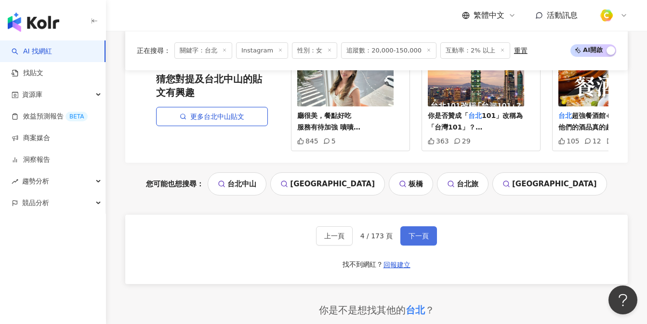
click at [432, 226] on button "下一頁" at bounding box center [418, 235] width 37 height 19
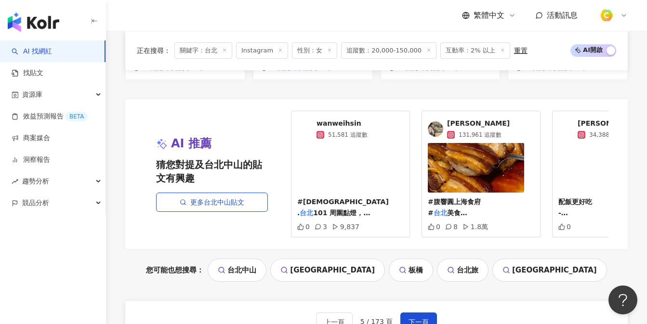
scroll to position [1140, 0]
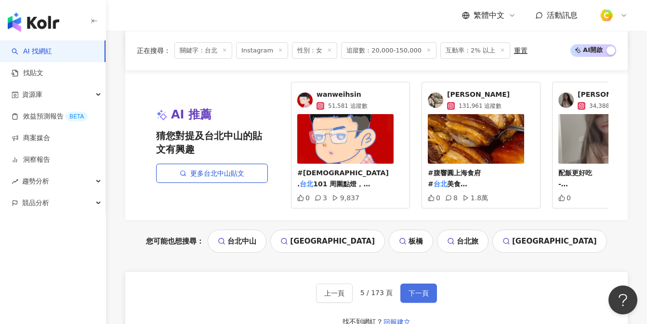
click at [415, 290] on span "下一頁" at bounding box center [419, 294] width 20 height 8
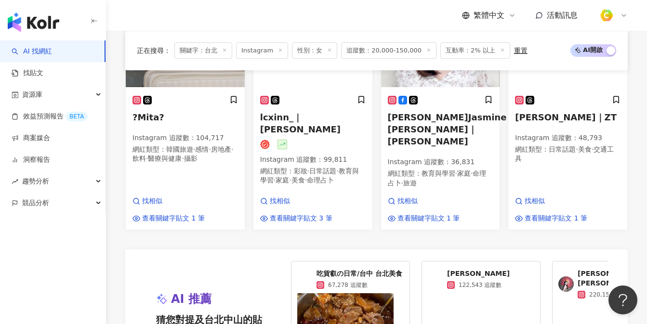
scroll to position [1065, 0]
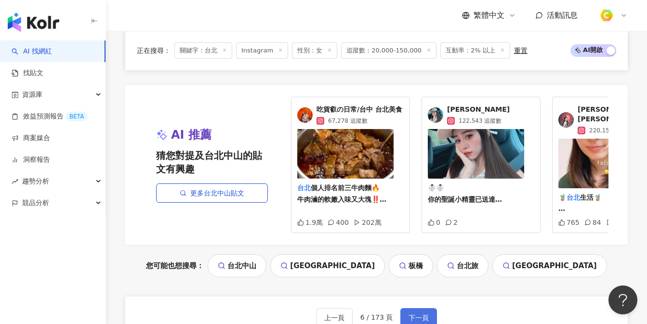
click at [409, 308] on button "下一頁" at bounding box center [418, 317] width 37 height 19
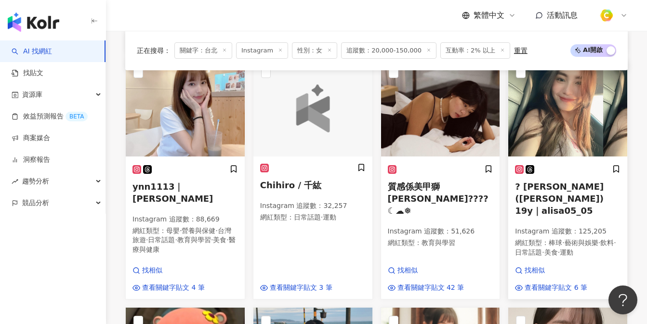
scroll to position [563, 0]
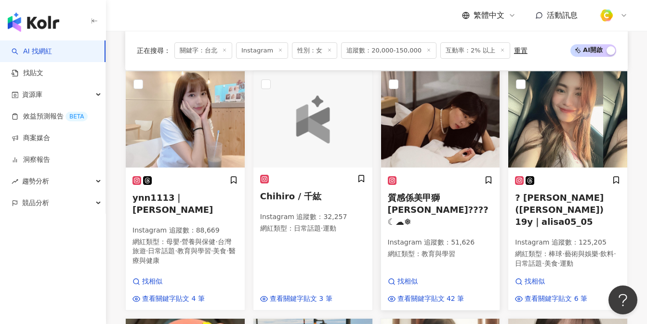
click at [456, 143] on img at bounding box center [440, 119] width 119 height 96
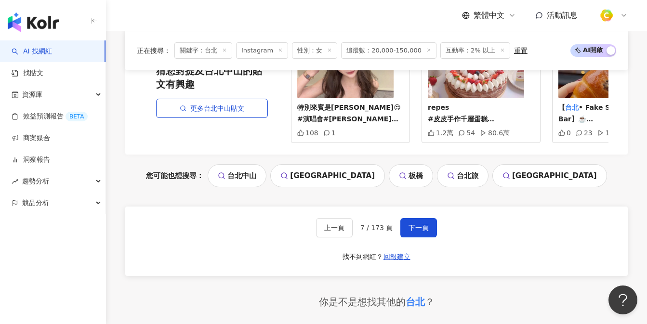
scroll to position [1211, 0]
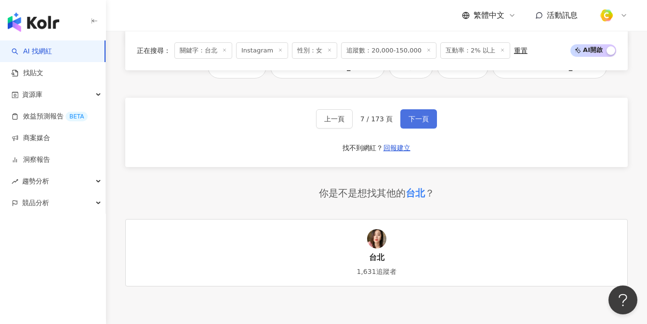
click at [429, 113] on button "下一頁" at bounding box center [418, 118] width 37 height 19
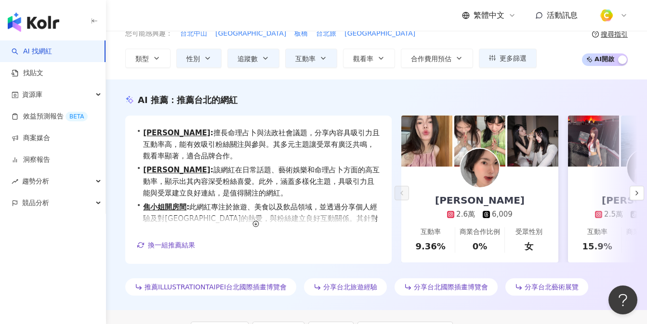
scroll to position [0, 0]
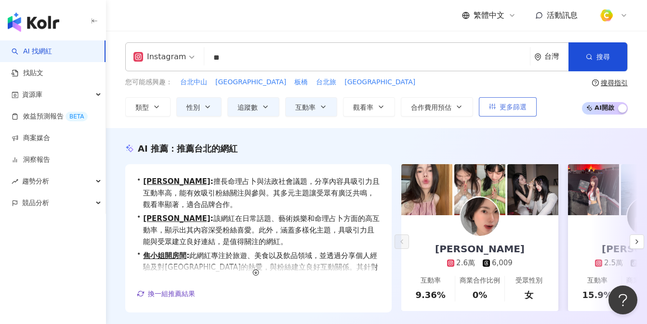
click at [493, 108] on icon "button" at bounding box center [492, 106] width 7 height 7
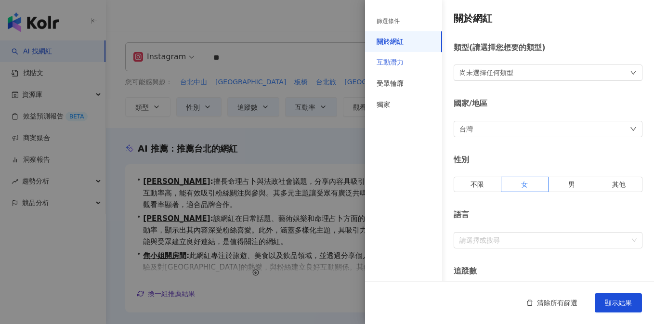
click at [404, 71] on div "互動潛力" at bounding box center [403, 62] width 77 height 21
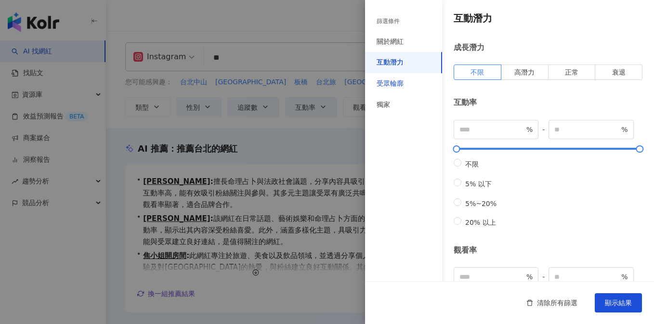
click at [397, 85] on div "受眾輪廓" at bounding box center [390, 84] width 27 height 10
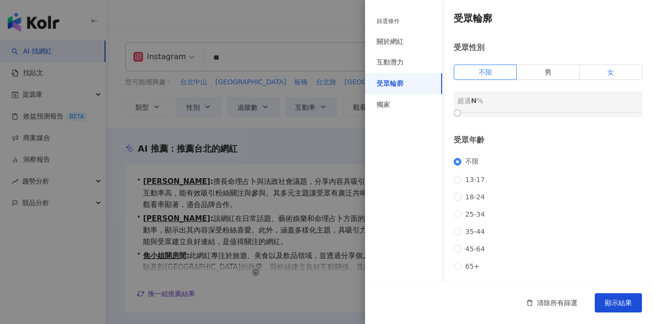
click at [613, 75] on label "女" at bounding box center [611, 72] width 63 height 15
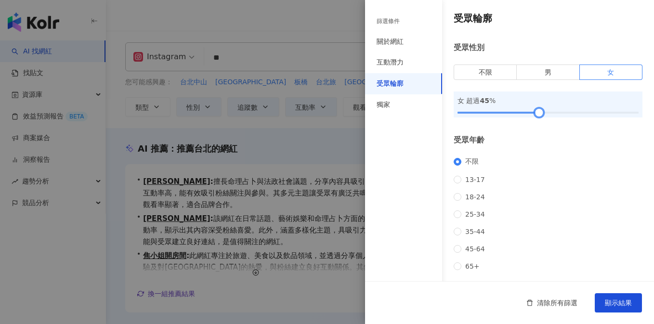
drag, startPoint x: 456, startPoint y: 114, endPoint x: 534, endPoint y: 114, distance: 78.5
click at [537, 114] on div at bounding box center [539, 112] width 5 height 5
click at [616, 302] on span "顯示結果" at bounding box center [618, 303] width 27 height 8
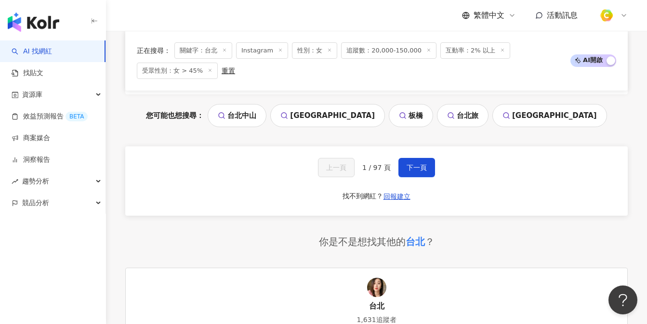
scroll to position [1214, 0]
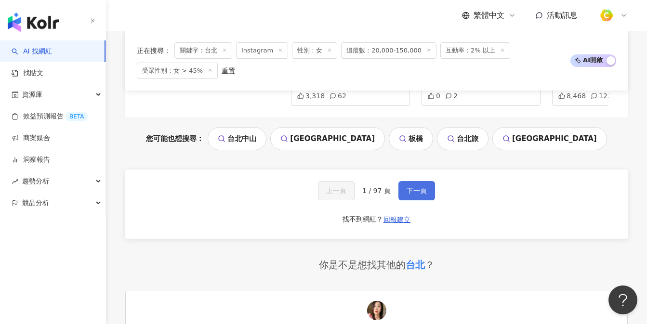
click at [409, 187] on span "下一頁" at bounding box center [417, 191] width 20 height 8
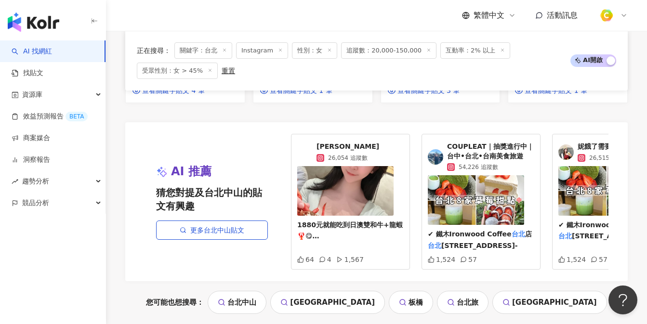
scroll to position [1245, 0]
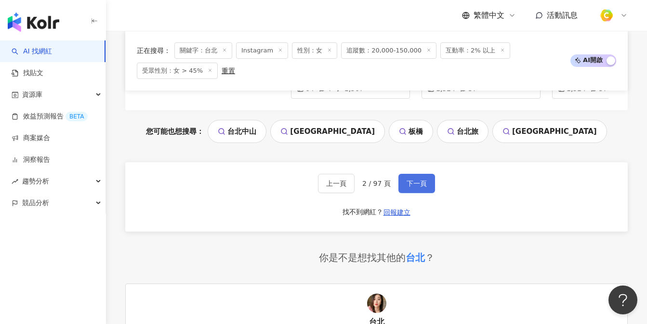
click at [420, 174] on button "下一頁" at bounding box center [416, 183] width 37 height 19
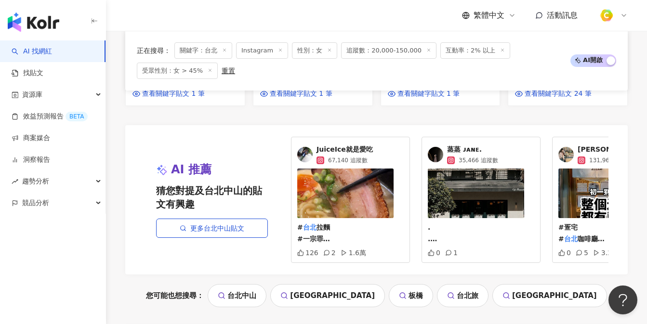
scroll to position [1227, 0]
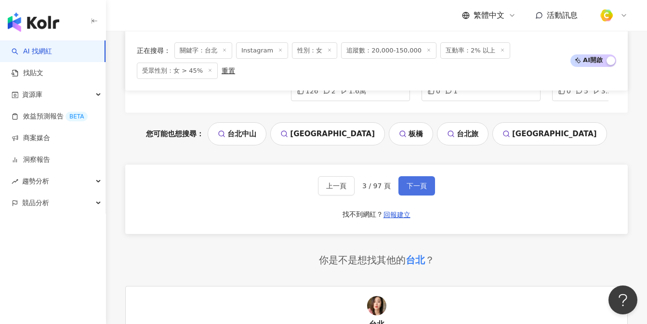
click at [412, 182] on span "下一頁" at bounding box center [417, 186] width 20 height 8
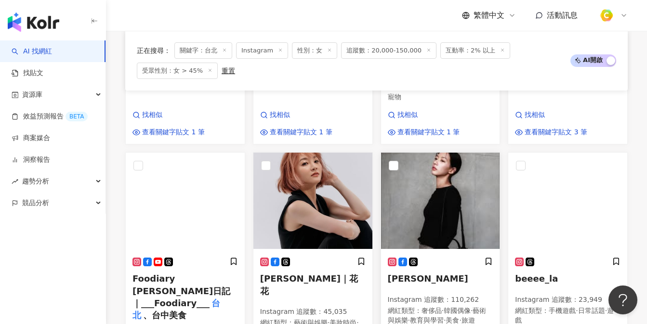
scroll to position [755, 0]
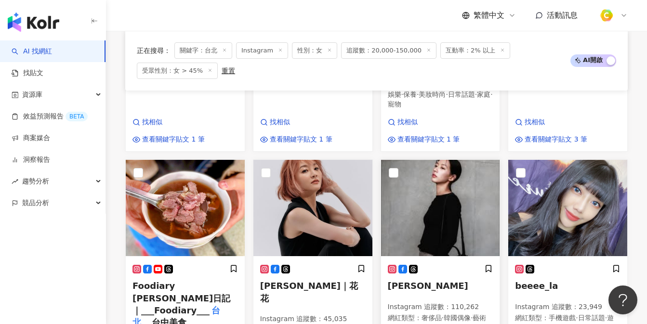
click at [443, 213] on img at bounding box center [440, 208] width 119 height 96
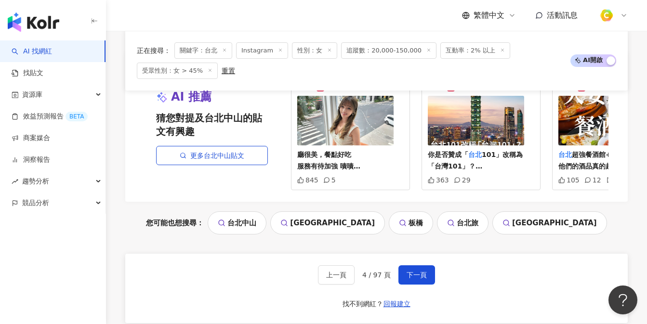
scroll to position [1183, 0]
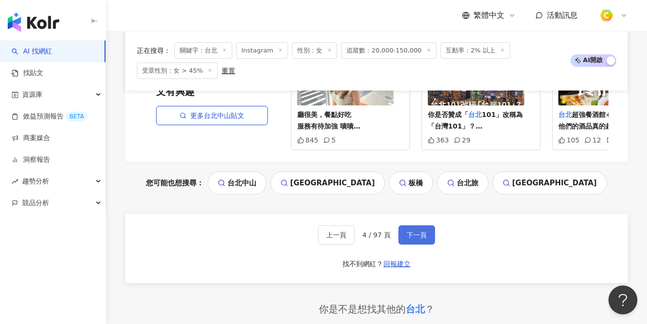
click at [419, 231] on span "下一頁" at bounding box center [417, 235] width 20 height 8
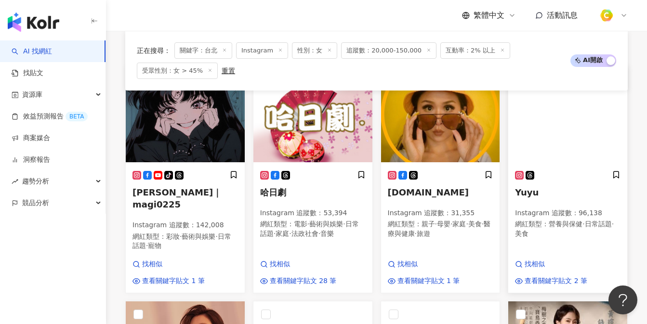
scroll to position [318, 0]
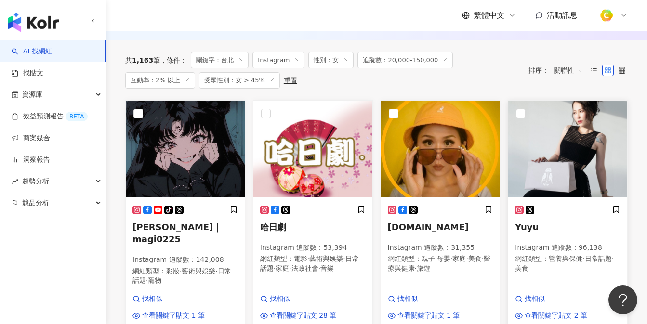
click at [593, 172] on img at bounding box center [567, 149] width 119 height 96
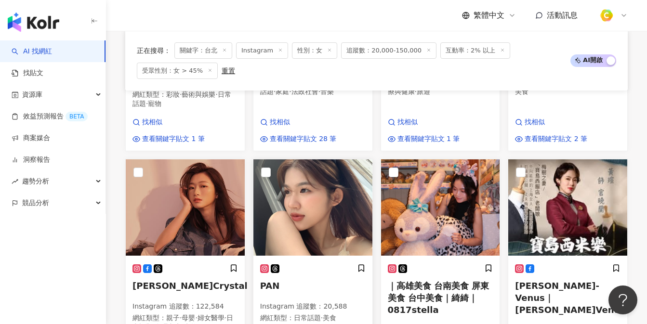
scroll to position [520, 0]
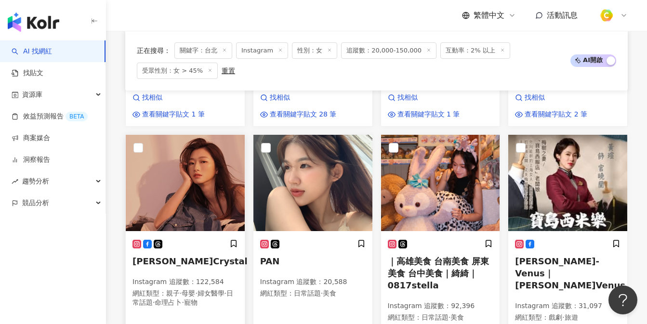
click at [226, 183] on img at bounding box center [185, 183] width 119 height 96
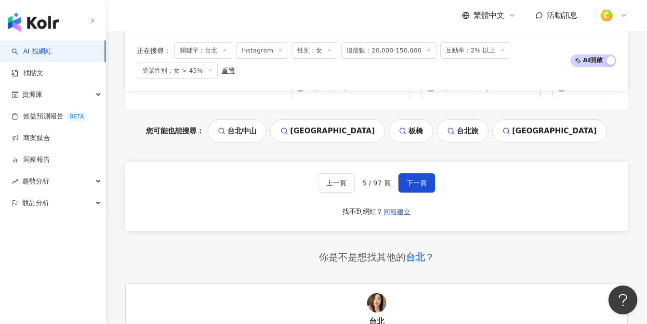
scroll to position [1202, 0]
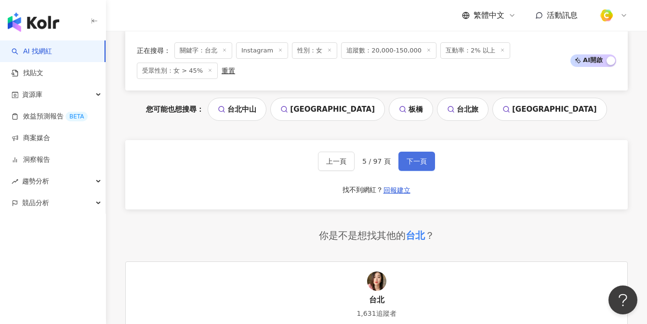
click at [408, 152] on button "下一頁" at bounding box center [416, 161] width 37 height 19
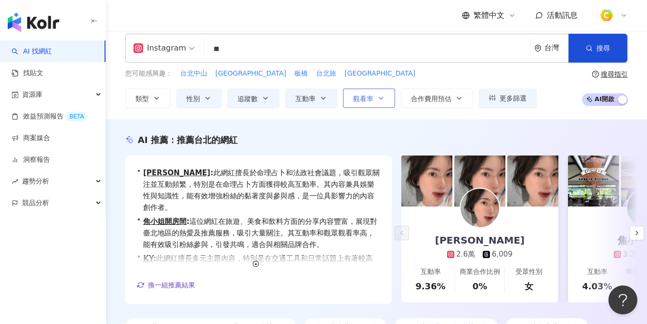
scroll to position [0, 0]
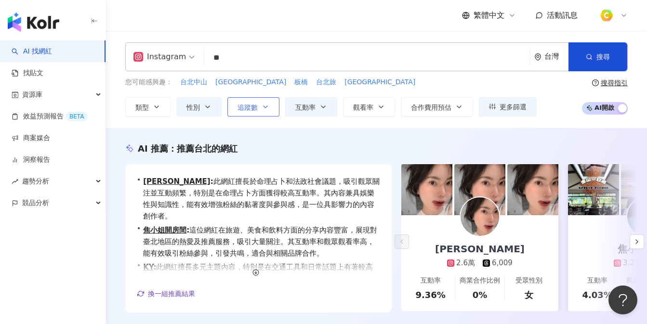
click at [262, 106] on icon "button" at bounding box center [266, 107] width 8 height 8
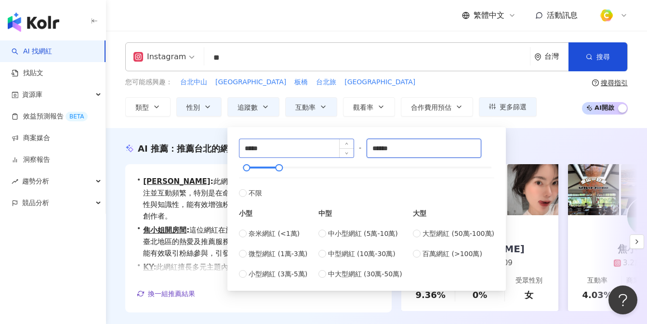
drag, startPoint x: 410, startPoint y: 150, endPoint x: 325, endPoint y: 141, distance: 84.8
click at [325, 141] on div "***** - ****** 不限 小型 奈米網紅 (<1萬) 微型網紅 (1萬-3萬) 小型網紅 (3萬-5萬) 中型 中小型網紅 (5萬-10萬) 中型網…" at bounding box center [366, 209] width 255 height 141
type input "*****"
click at [545, 140] on div "AI 推薦 ： 推薦台北的網紅 • 林安 : 此網紅擅長於命理占卜和法政社會議題，吸引觀眾關注並互動頻繁，特別是在命理占卜方面獲得較高互動率。其內容兼具娛樂性…" at bounding box center [376, 243] width 541 height 231
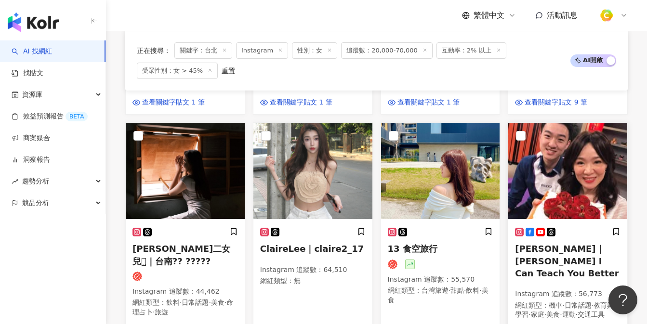
scroll to position [585, 0]
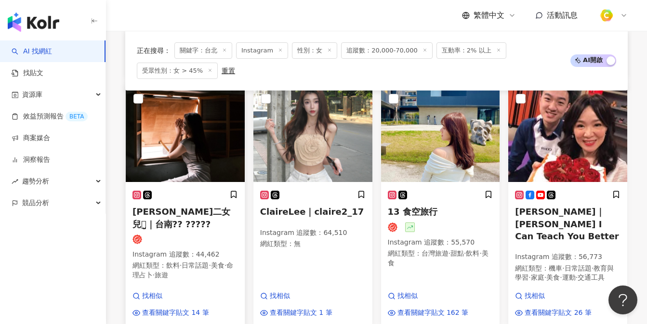
click at [197, 133] on img at bounding box center [185, 134] width 119 height 96
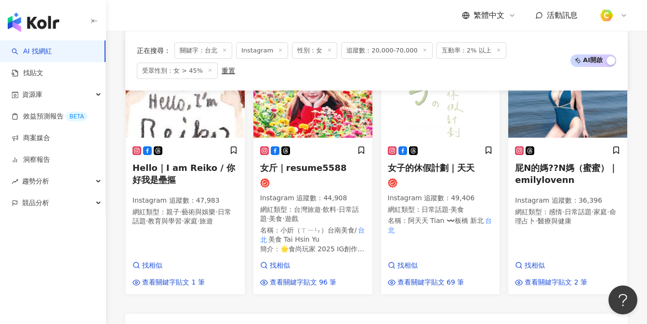
scroll to position [1123, 0]
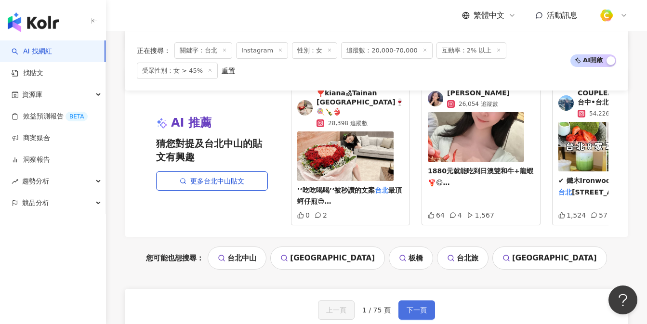
click at [401, 304] on button "下一頁" at bounding box center [416, 310] width 37 height 19
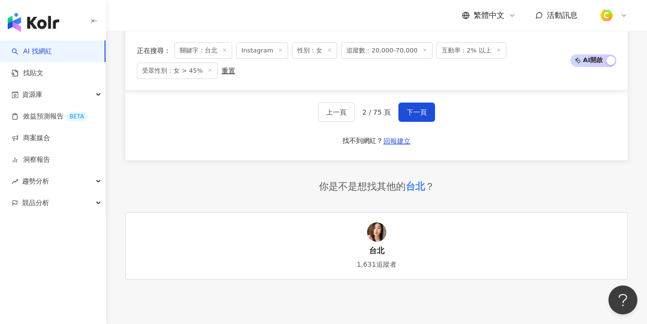
scroll to position [1222, 0]
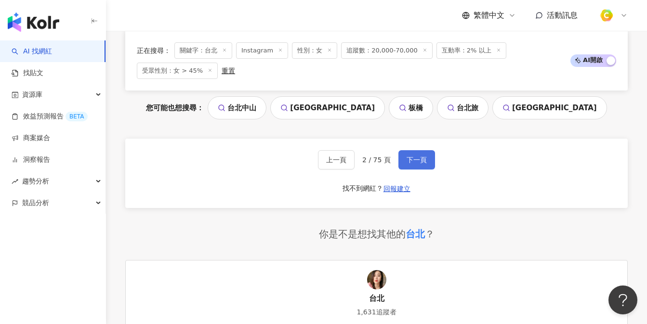
click at [431, 160] on button "下一頁" at bounding box center [416, 159] width 37 height 19
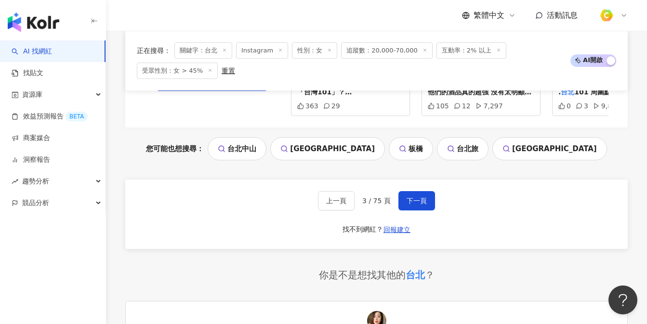
scroll to position [1171, 0]
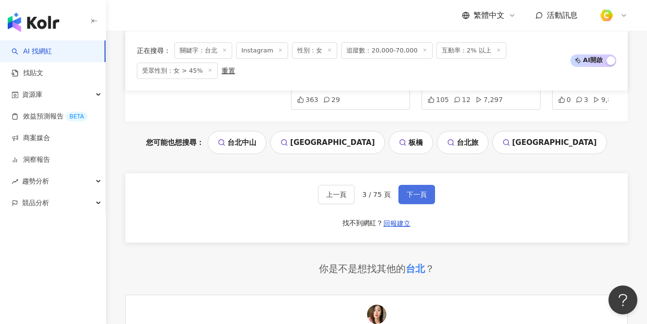
click at [423, 185] on button "下一頁" at bounding box center [416, 194] width 37 height 19
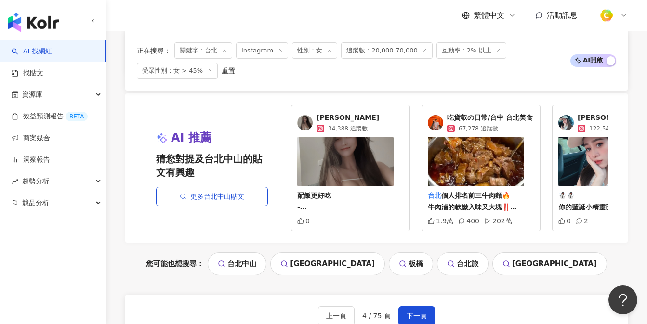
scroll to position [1169, 0]
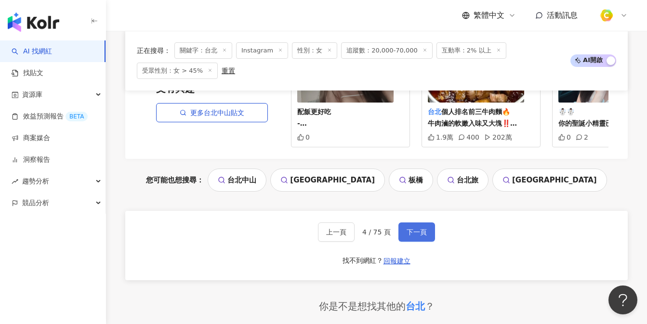
click at [422, 223] on button "下一頁" at bounding box center [416, 232] width 37 height 19
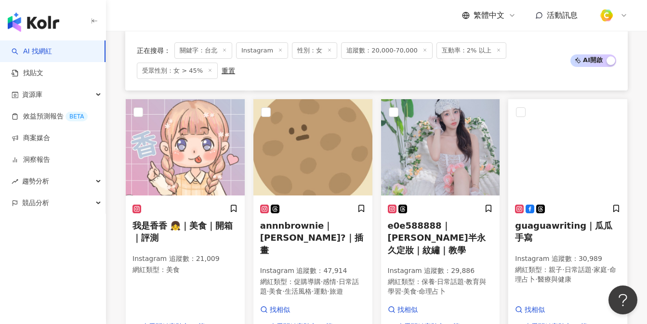
scroll to position [552, 0]
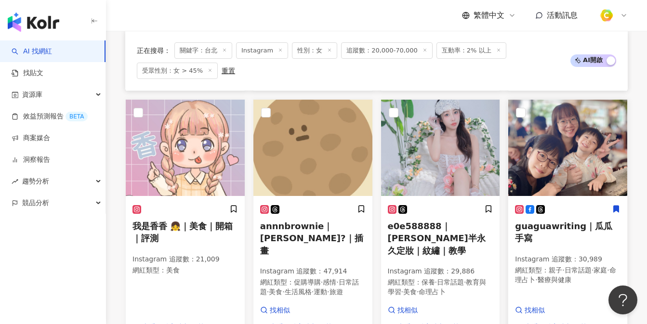
click at [613, 178] on img at bounding box center [567, 148] width 119 height 96
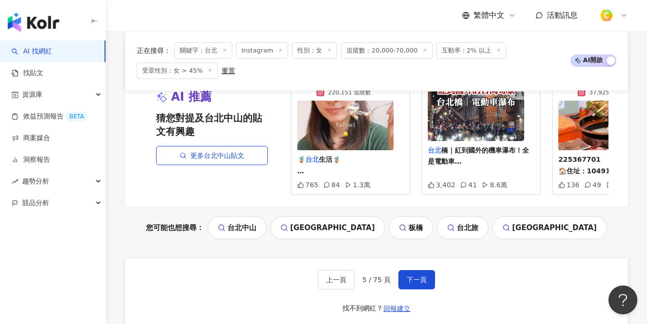
scroll to position [1109, 0]
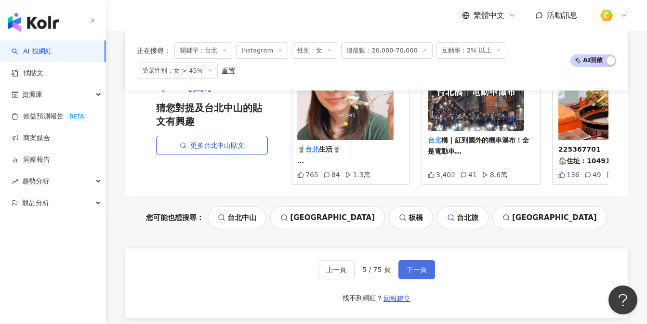
click at [407, 266] on span "下一頁" at bounding box center [417, 270] width 20 height 8
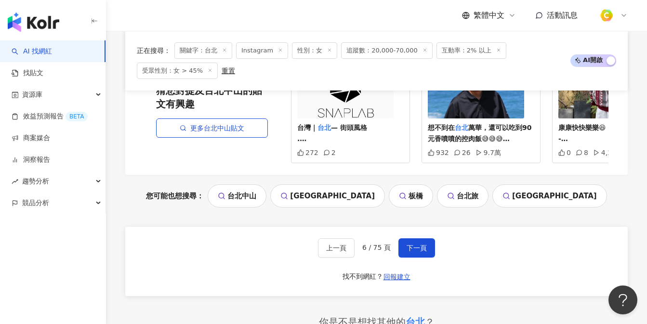
scroll to position [1188, 0]
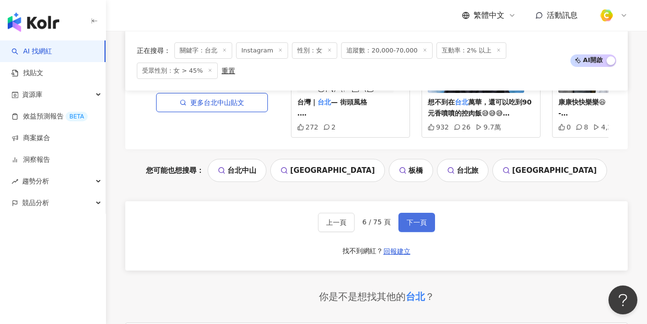
click at [430, 213] on button "下一頁" at bounding box center [416, 222] width 37 height 19
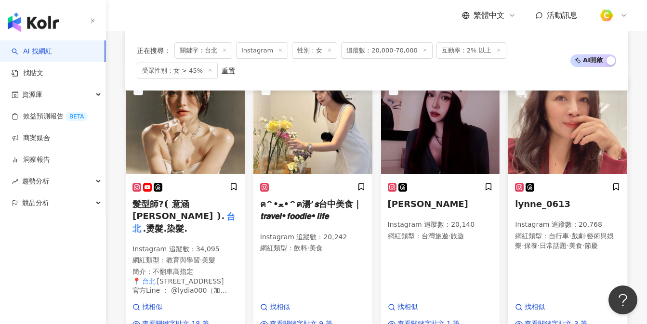
scroll to position [757, 0]
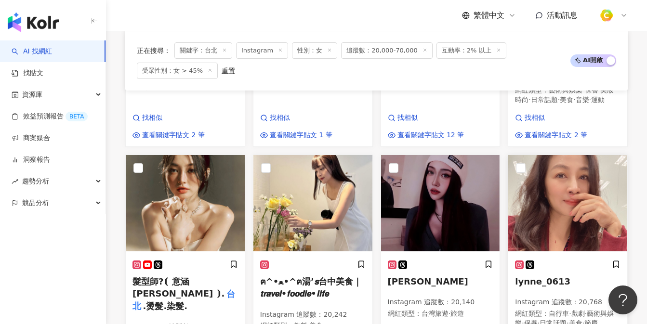
click at [582, 205] on img at bounding box center [567, 203] width 119 height 96
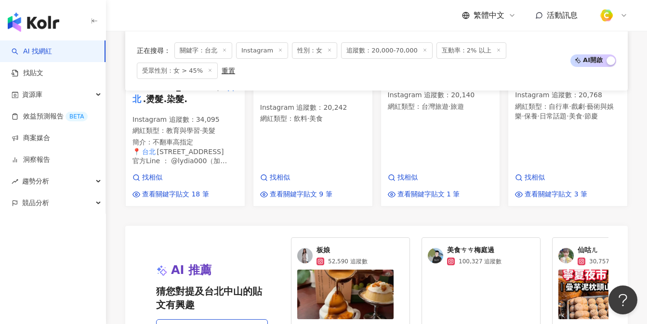
scroll to position [1209, 0]
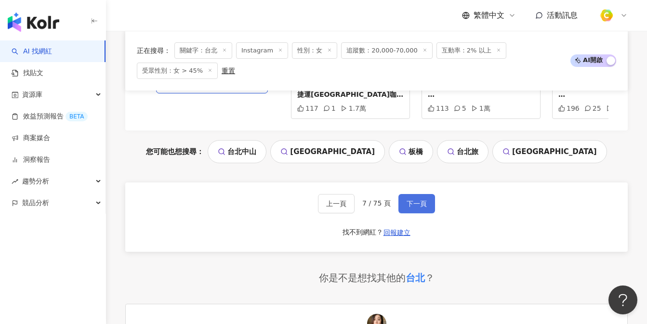
click at [419, 200] on span "下一頁" at bounding box center [417, 204] width 20 height 8
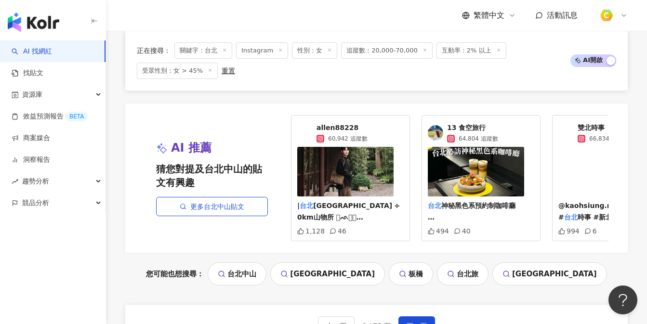
scroll to position [1198, 0]
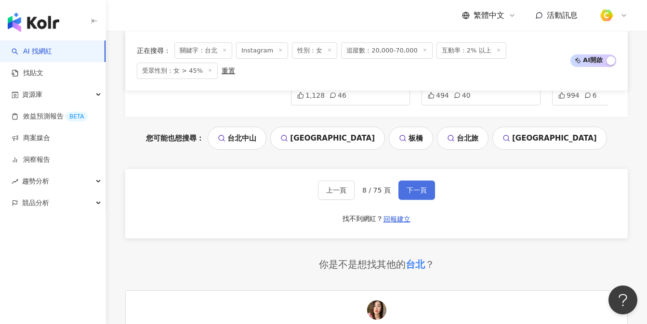
click at [413, 188] on span "下一頁" at bounding box center [417, 190] width 20 height 8
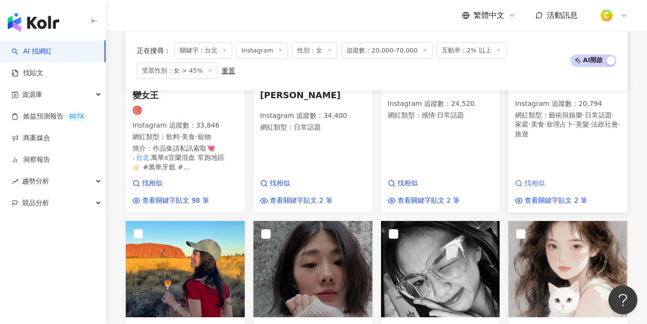
scroll to position [789, 0]
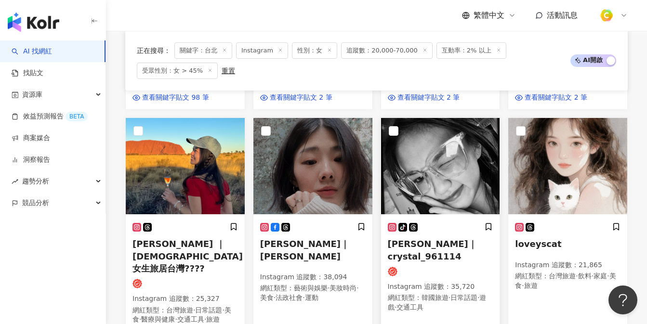
click at [482, 183] on img at bounding box center [440, 166] width 119 height 96
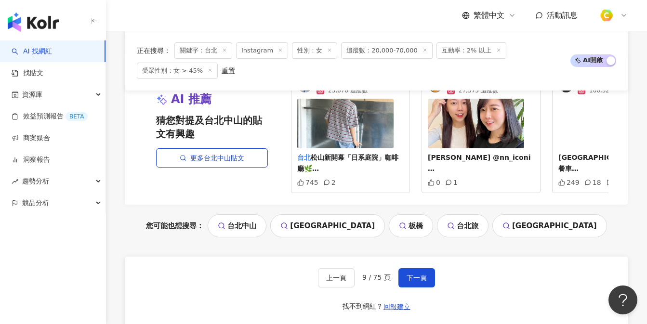
scroll to position [1138, 0]
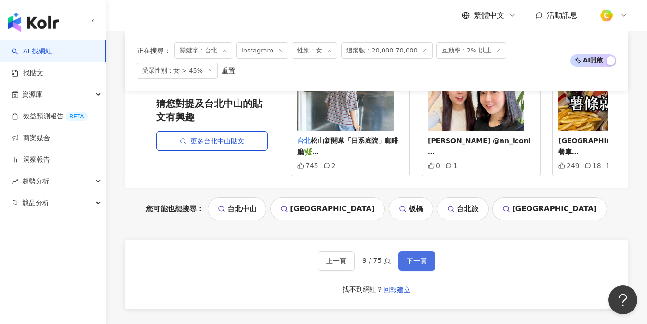
click at [411, 260] on button "下一頁" at bounding box center [416, 261] width 37 height 19
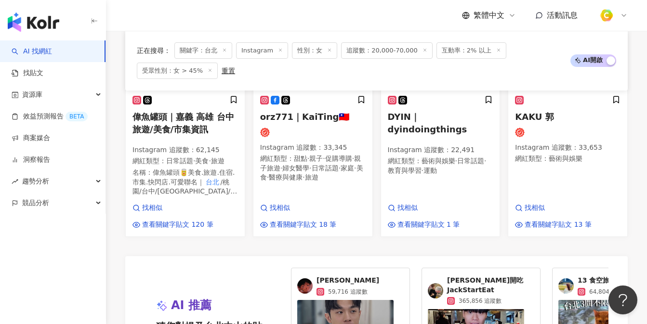
scroll to position [1159, 0]
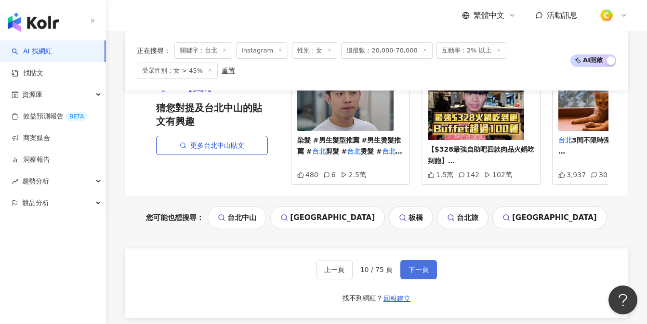
click at [424, 266] on span "下一頁" at bounding box center [419, 270] width 20 height 8
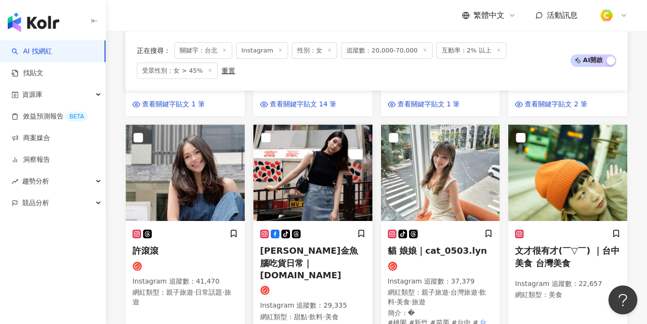
scroll to position [547, 0]
click at [213, 188] on img at bounding box center [185, 172] width 119 height 96
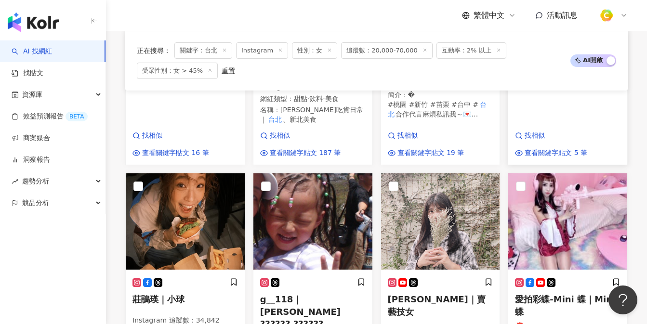
scroll to position [827, 0]
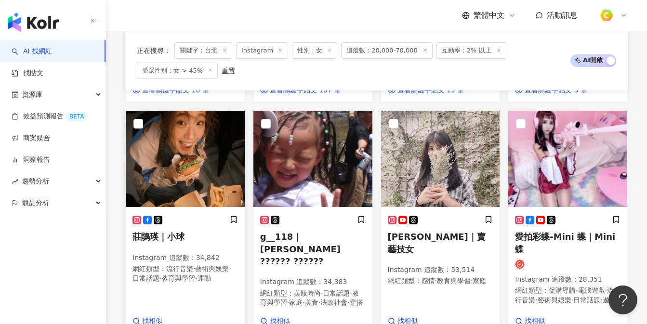
click at [184, 160] on img at bounding box center [185, 159] width 119 height 96
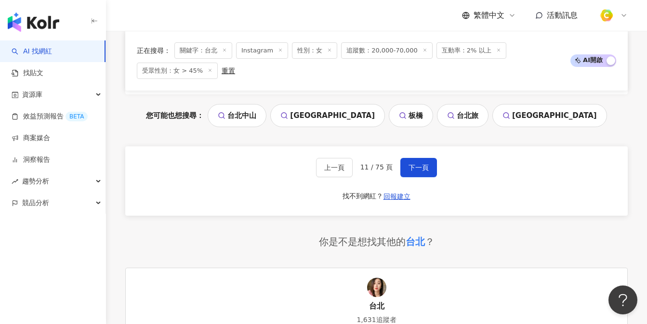
scroll to position [1216, 0]
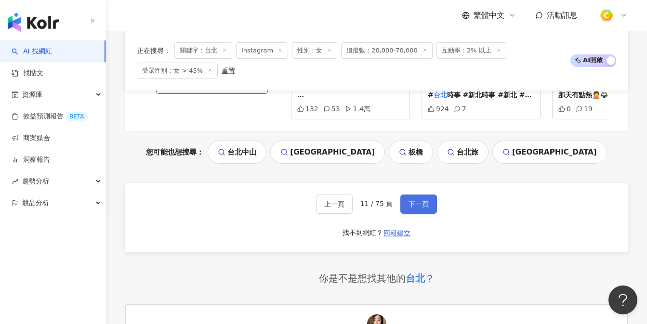
click at [415, 208] on span "下一頁" at bounding box center [419, 204] width 20 height 8
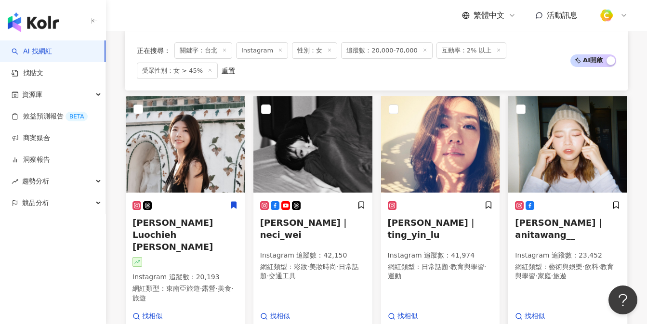
scroll to position [568, 0]
click at [196, 167] on img at bounding box center [185, 144] width 119 height 96
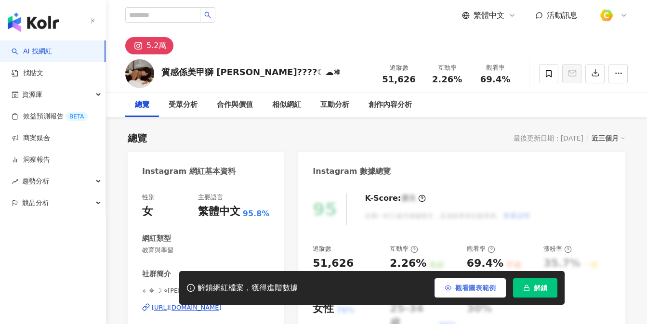
click at [467, 288] on span "觀看圖表範例" at bounding box center [475, 288] width 40 height 8
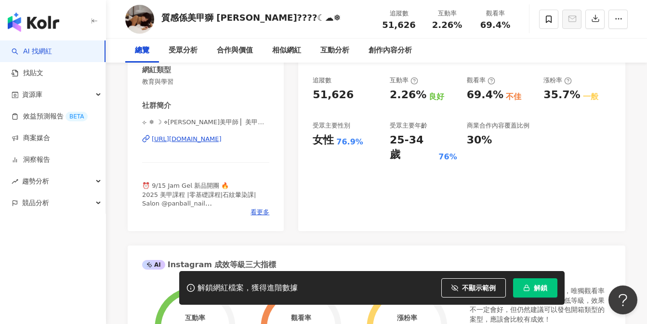
scroll to position [169, 0]
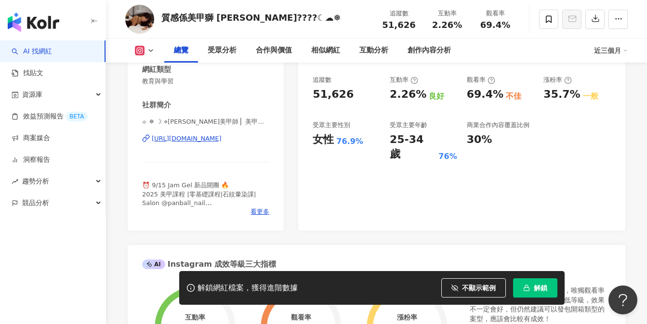
click at [222, 140] on div "https://www.instagram.com/sara_nailart4life/" at bounding box center [187, 138] width 70 height 9
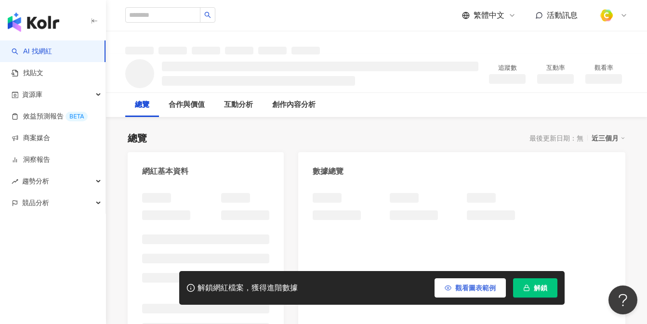
click at [446, 288] on icon "button" at bounding box center [448, 288] width 7 height 7
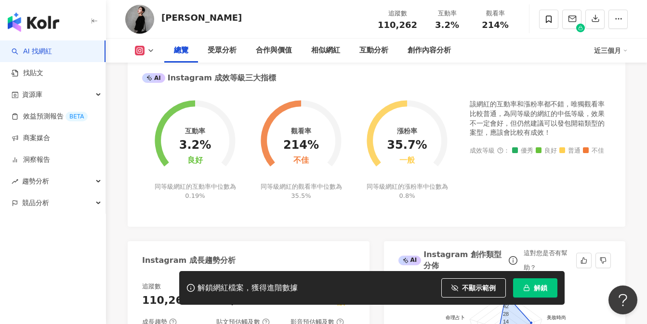
scroll to position [149, 0]
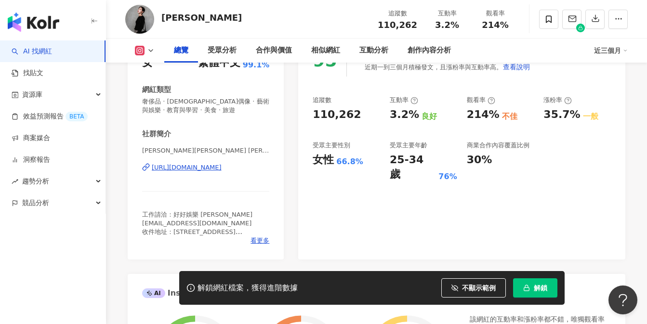
click at [206, 167] on div "https://www.instagram.com/cowabungayu/" at bounding box center [187, 167] width 70 height 9
drag, startPoint x: 381, startPoint y: 22, endPoint x: 416, endPoint y: 23, distance: 35.7
click at [416, 23] on div "110,262" at bounding box center [398, 25] width 40 height 10
copy span "110,262"
drag, startPoint x: 435, startPoint y: 21, endPoint x: 457, endPoint y: 24, distance: 21.8
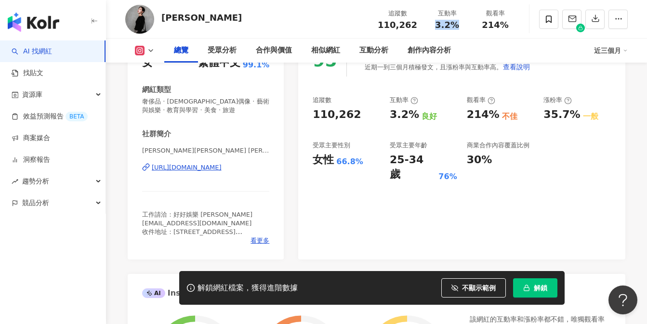
click at [457, 24] on div "3.2%" at bounding box center [447, 25] width 37 height 10
copy span "3.2%"
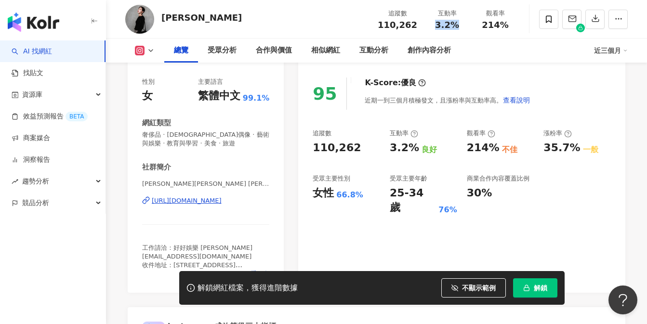
scroll to position [0, 0]
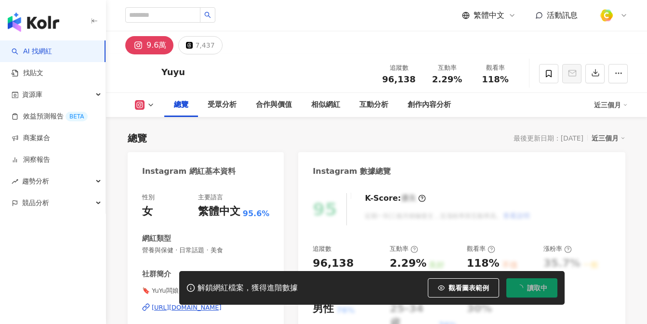
scroll to position [20, 0]
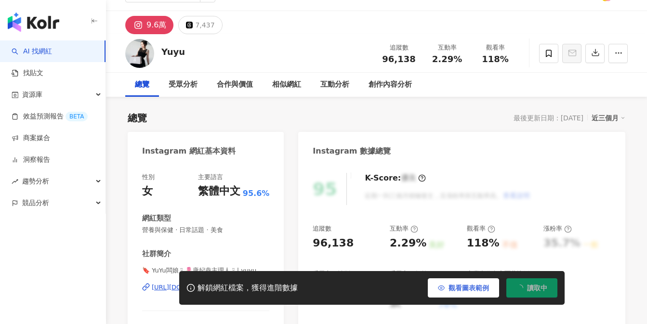
click at [452, 289] on span "觀看圖表範例" at bounding box center [469, 288] width 40 height 8
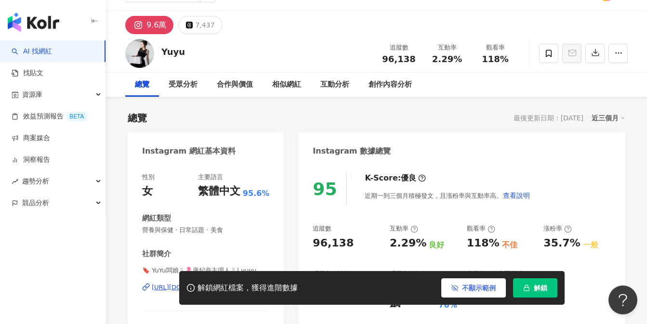
scroll to position [0, 0]
click at [490, 290] on span "不顯示範例" at bounding box center [479, 288] width 34 height 8
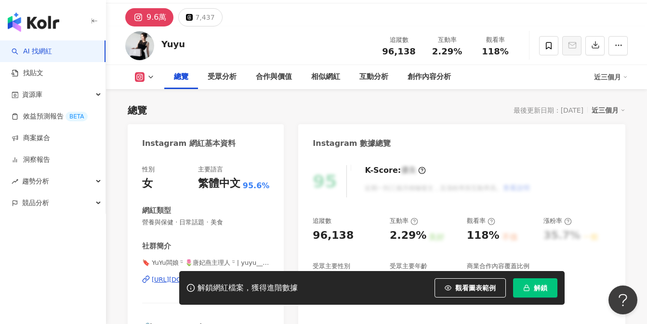
scroll to position [137, 0]
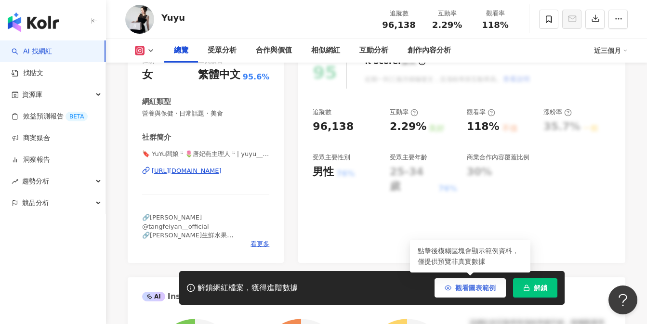
click at [462, 285] on span "觀看圖表範例" at bounding box center [475, 288] width 40 height 8
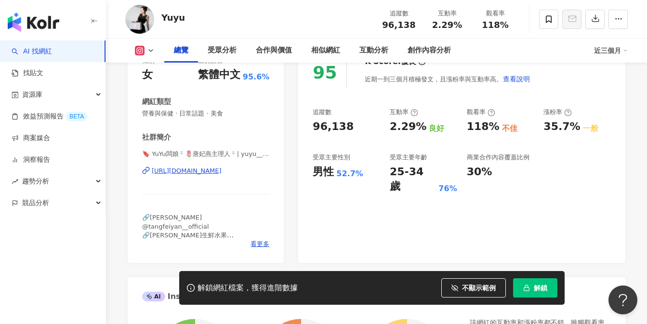
click at [220, 170] on div "https://www.instagram.com/yuyu__91314/" at bounding box center [187, 171] width 70 height 9
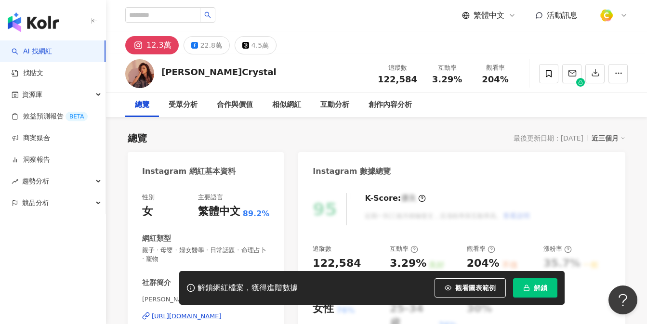
click at [466, 291] on button "觀看圖表範例" at bounding box center [470, 287] width 71 height 19
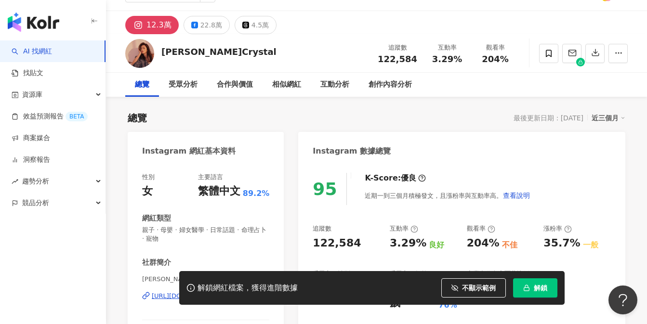
scroll to position [137, 0]
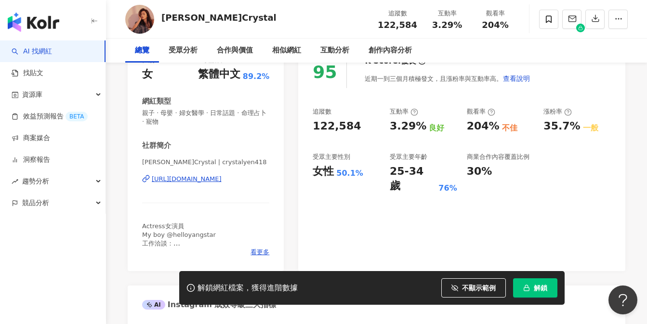
click at [222, 178] on div "[URL][DOMAIN_NAME]" at bounding box center [187, 179] width 70 height 9
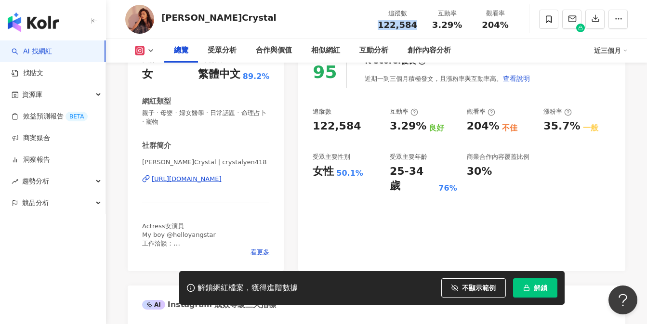
drag, startPoint x: 375, startPoint y: 23, endPoint x: 422, endPoint y: 28, distance: 46.6
click at [422, 28] on div "追蹤數 122,584" at bounding box center [397, 19] width 51 height 21
copy span "122,584"
drag, startPoint x: 434, startPoint y: 24, endPoint x: 458, endPoint y: 26, distance: 24.2
click at [458, 26] on span "3.29%" at bounding box center [447, 25] width 30 height 10
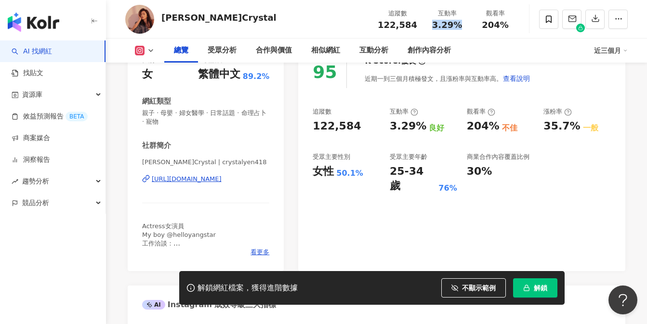
copy span "3.29%"
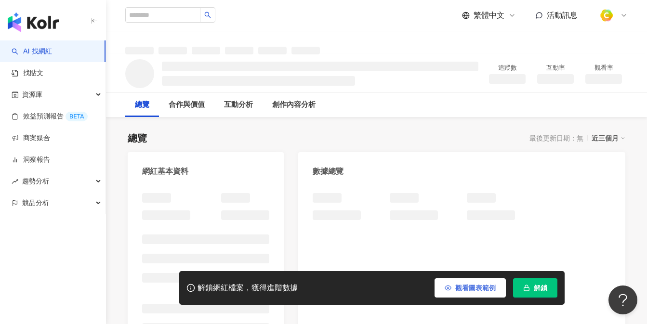
click at [459, 282] on button "觀看圖表範例" at bounding box center [470, 287] width 71 height 19
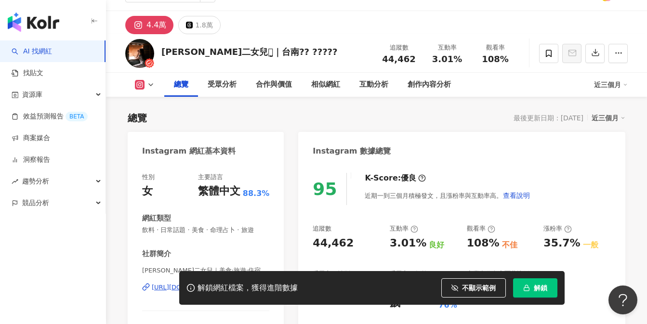
scroll to position [148, 0]
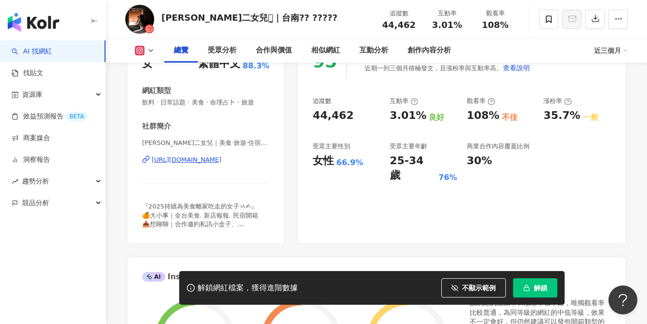
click at [217, 160] on div "https://www.instagram.com/wu___foodie/" at bounding box center [187, 160] width 70 height 9
click at [192, 167] on div "吳家二女兒︎｜美食·旅遊·住宿♡ | wu___foodie https://www.instagram.com/wu___foodie/" at bounding box center [205, 167] width 127 height 56
click at [193, 158] on div "https://www.instagram.com/wu___foodie/" at bounding box center [187, 160] width 70 height 9
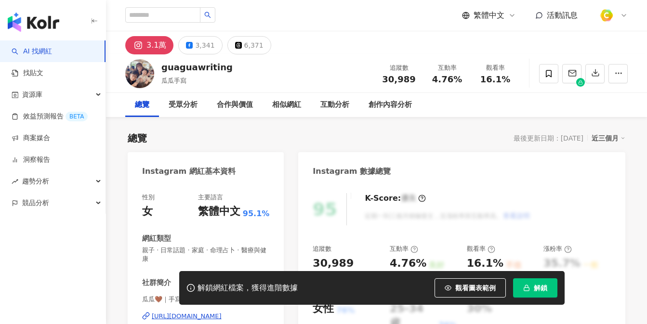
scroll to position [150, 0]
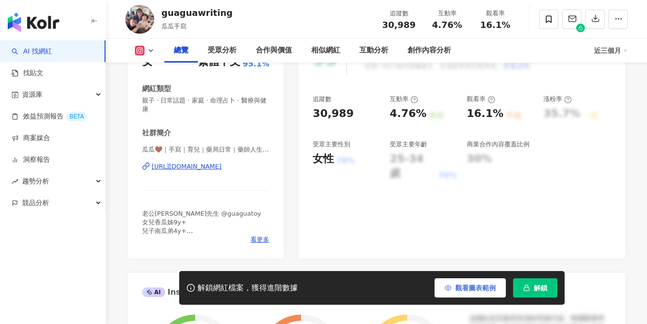
click at [450, 287] on button "觀看圖表範例" at bounding box center [470, 287] width 71 height 19
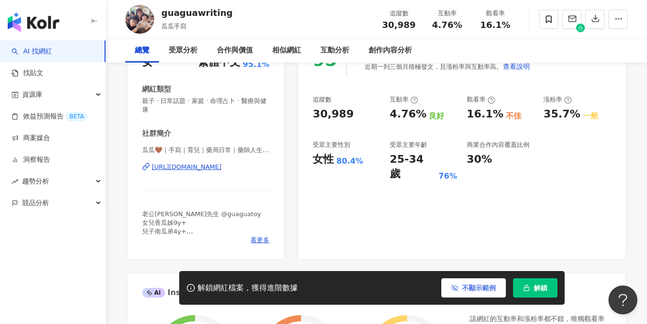
scroll to position [0, 0]
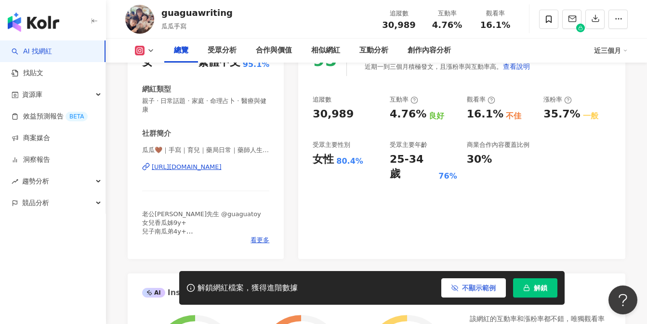
click at [222, 172] on div "https://www.instagram.com/guaguawriting/" at bounding box center [187, 167] width 70 height 9
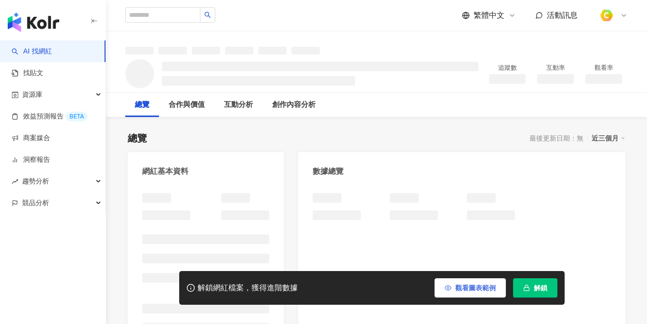
click at [462, 285] on span "觀看圖表範例" at bounding box center [475, 288] width 40 height 8
click at [459, 287] on button "觀看圖表範例" at bounding box center [470, 287] width 71 height 19
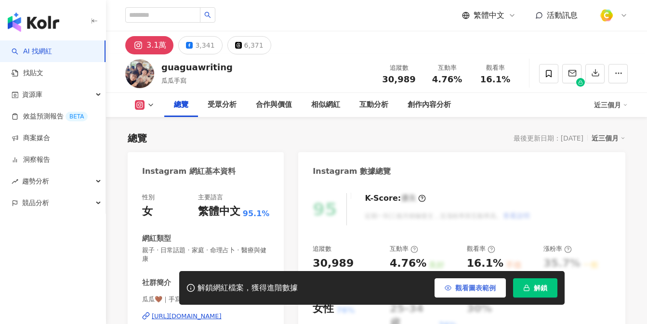
scroll to position [59, 0]
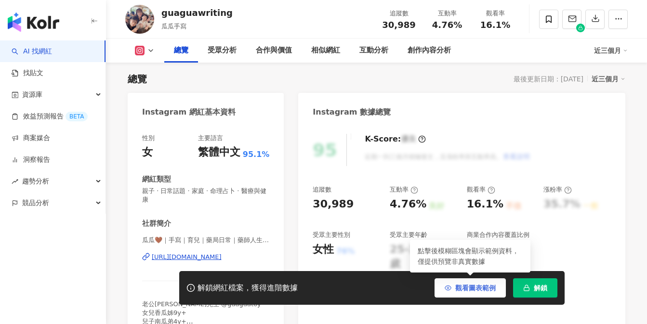
click at [459, 285] on span "觀看圖表範例" at bounding box center [475, 288] width 40 height 8
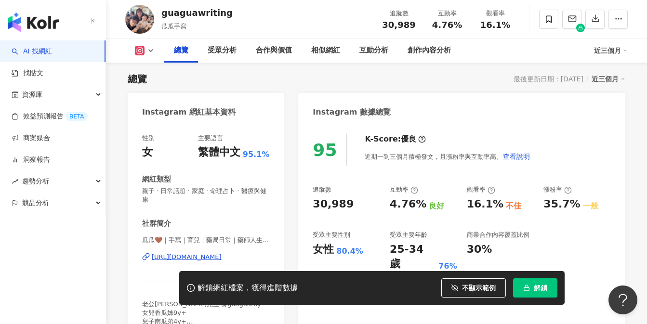
scroll to position [0, 0]
drag, startPoint x: 384, startPoint y: 21, endPoint x: 427, endPoint y: 21, distance: 42.9
click at [427, 21] on div "追蹤數 30,989 互動率 4.76% 觀看率 16.1%" at bounding box center [447, 19] width 145 height 28
click at [382, 22] on div "30,989" at bounding box center [399, 25] width 37 height 10
drag, startPoint x: 382, startPoint y: 22, endPoint x: 423, endPoint y: 25, distance: 41.1
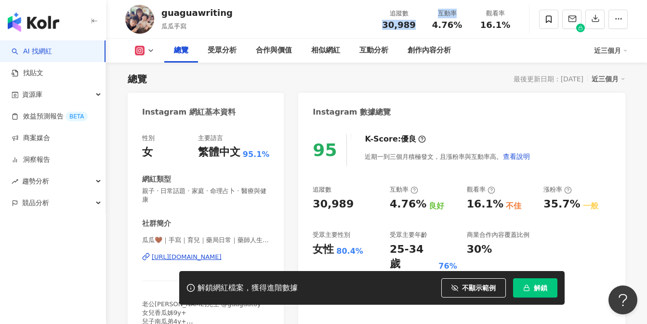
click at [423, 25] on div "追蹤數 30,989 互動率 4.76% 觀看率 16.1%" at bounding box center [447, 19] width 145 height 28
copy div "30,989 互動率"
click at [426, 25] on div "互動率 4.76%" at bounding box center [447, 19] width 48 height 21
drag, startPoint x: 434, startPoint y: 23, endPoint x: 458, endPoint y: 28, distance: 24.7
click at [458, 28] on div "4.76%" at bounding box center [447, 25] width 37 height 10
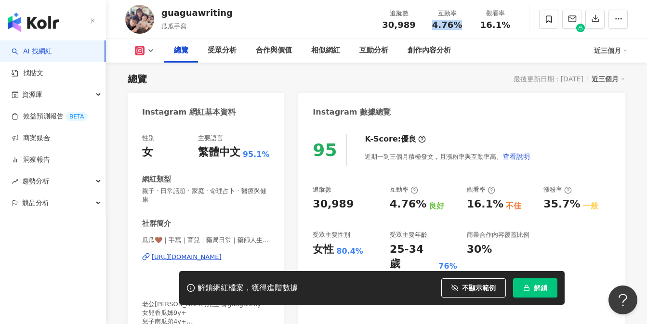
copy span "4.76%"
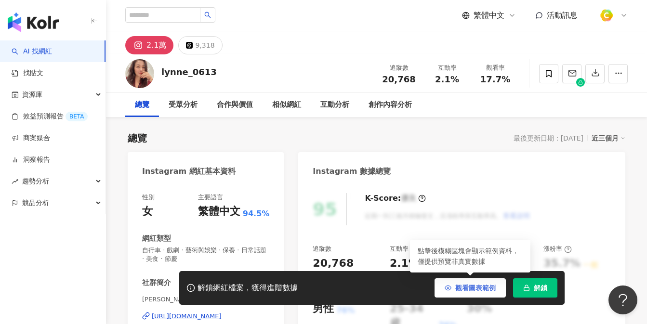
click at [456, 288] on span "觀看圖表範例" at bounding box center [475, 288] width 40 height 8
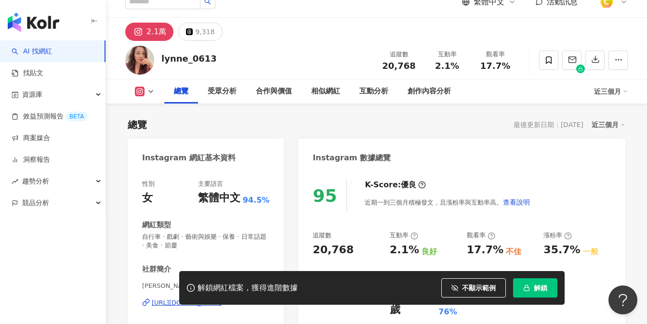
scroll to position [78, 0]
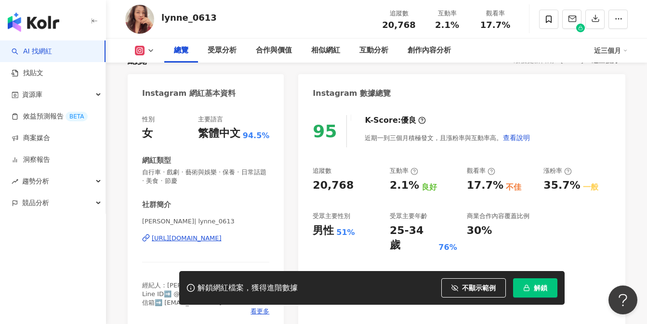
click at [259, 208] on div "社群簡介" at bounding box center [205, 205] width 127 height 10
click at [222, 240] on div "https://www.instagram.com/lynne_0613/" at bounding box center [187, 238] width 70 height 9
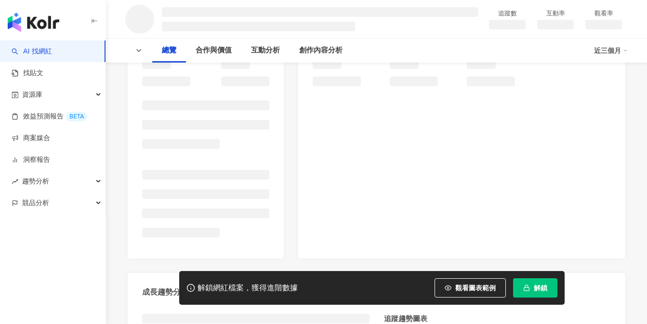
scroll to position [156, 0]
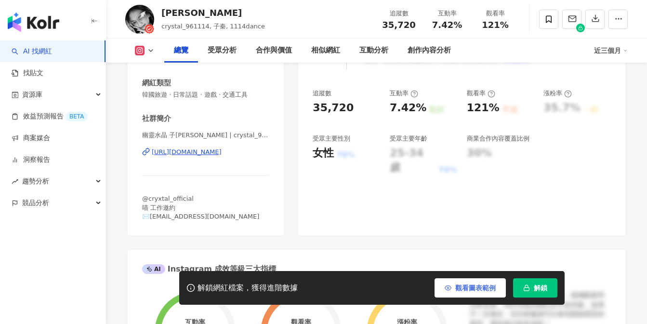
scroll to position [262, 0]
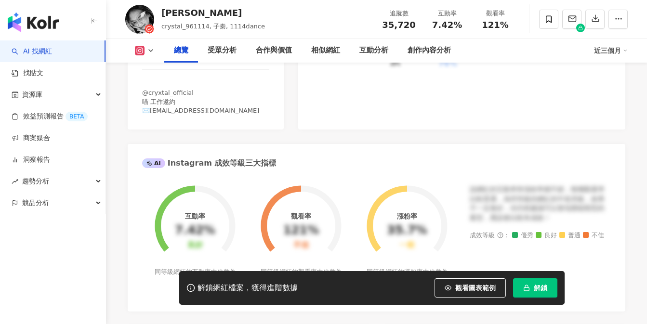
drag, startPoint x: 470, startPoint y: 281, endPoint x: 478, endPoint y: 130, distance: 152.0
click at [470, 281] on button "觀看圖表範例" at bounding box center [470, 287] width 71 height 19
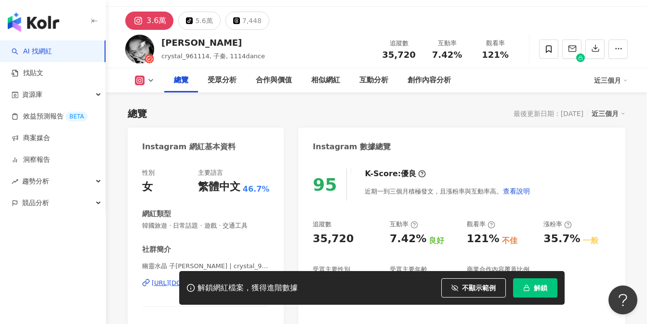
scroll to position [160, 0]
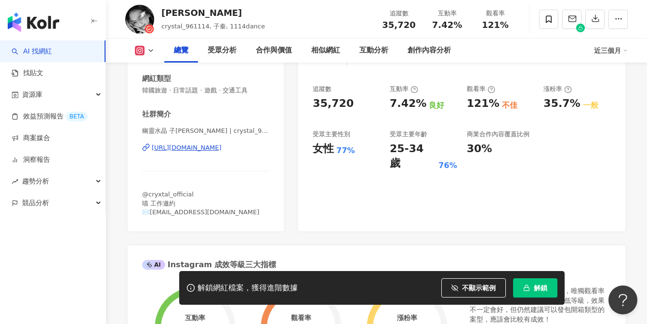
click at [185, 152] on div "幽靈水晶 子[PERSON_NAME] | crystal_961114 [URL][DOMAIN_NAME]" at bounding box center [205, 155] width 127 height 56
click at [190, 148] on div "https://www.instagram.com/crystal_961114/" at bounding box center [187, 148] width 70 height 9
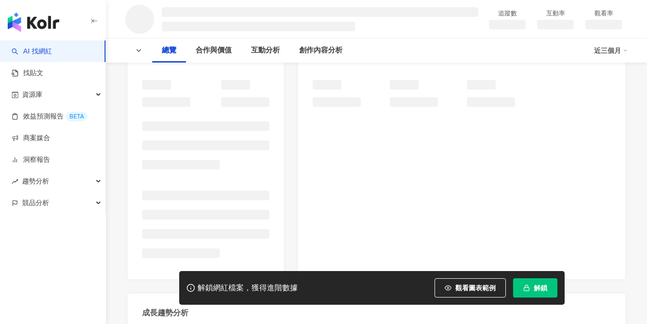
scroll to position [135, 0]
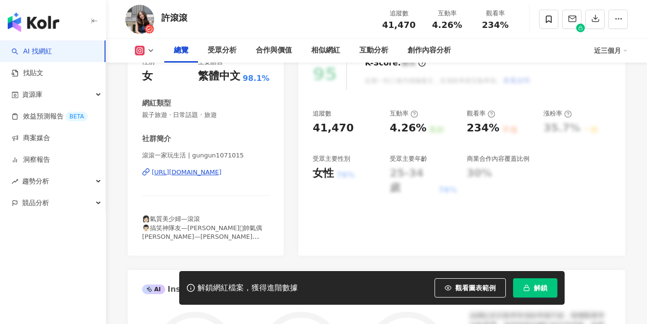
click at [459, 291] on span "觀看圖表範例" at bounding box center [475, 288] width 40 height 8
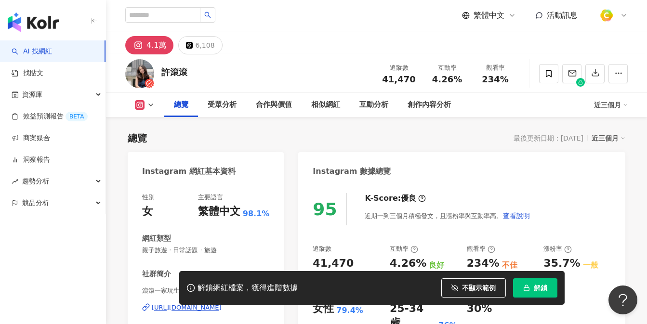
scroll to position [105, 0]
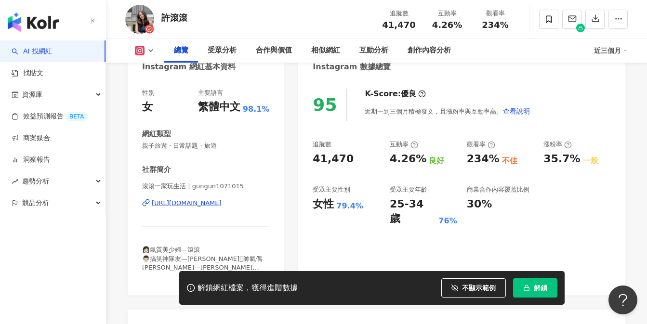
click at [222, 201] on div "https://www.instagram.com/gungun1071015/" at bounding box center [187, 203] width 70 height 9
click at [204, 171] on div "社群簡介" at bounding box center [205, 170] width 127 height 10
click at [202, 208] on div "https://www.instagram.com/gungun1071015/" at bounding box center [187, 203] width 70 height 9
drag, startPoint x: 437, startPoint y: 25, endPoint x: 467, endPoint y: 25, distance: 30.4
click at [467, 25] on div "互動率 4.26%" at bounding box center [447, 19] width 48 height 21
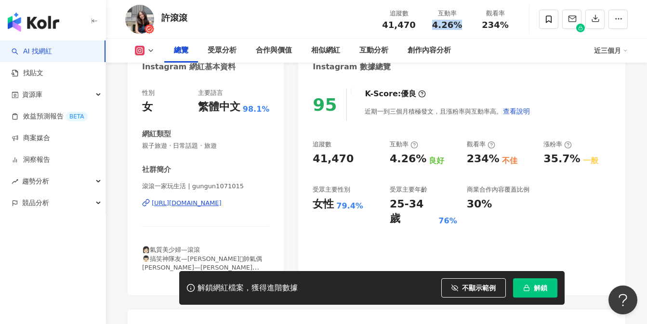
copy span "4.26%"
drag, startPoint x: 384, startPoint y: 23, endPoint x: 411, endPoint y: 26, distance: 27.6
click at [411, 26] on div "41,470" at bounding box center [399, 25] width 37 height 10
copy span "41,470"
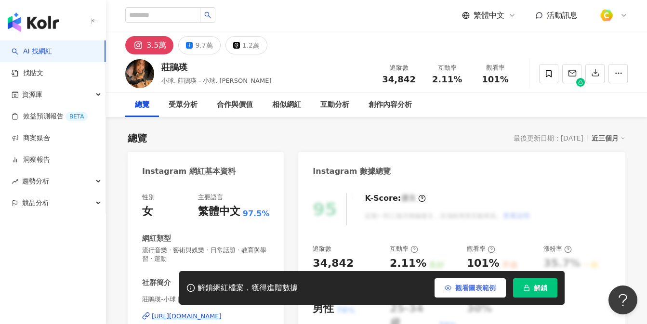
click at [465, 281] on button "觀看圖表範例" at bounding box center [470, 287] width 71 height 19
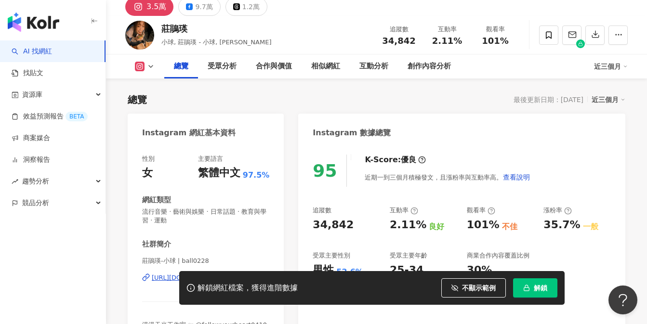
scroll to position [124, 0]
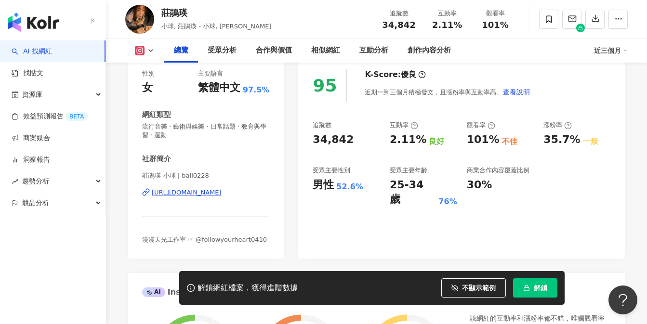
click at [222, 195] on div "https://www.instagram.com/ball0228/" at bounding box center [187, 192] width 70 height 9
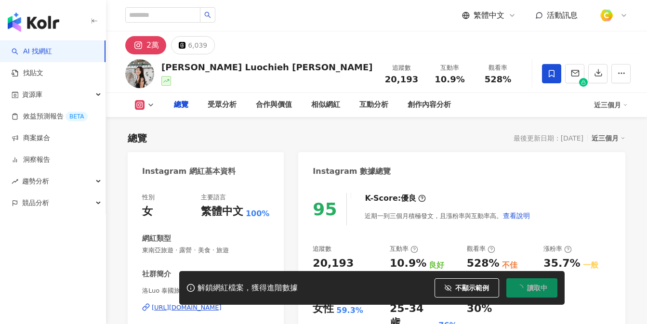
click at [453, 288] on button "不顯示範例" at bounding box center [467, 287] width 65 height 19
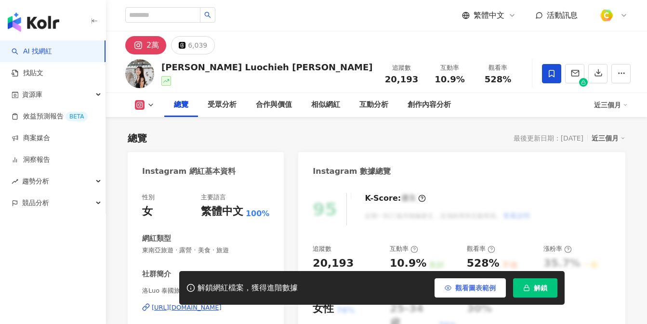
scroll to position [134, 0]
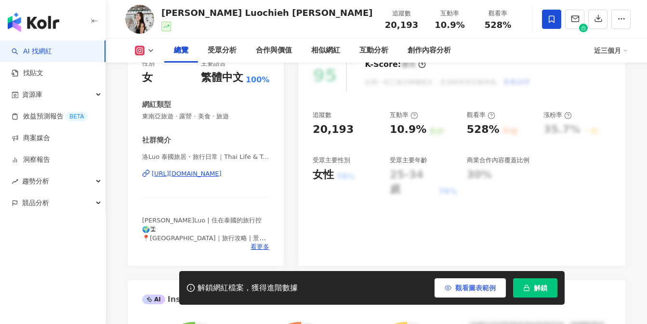
click at [449, 282] on button "觀看圖表範例" at bounding box center [470, 287] width 71 height 19
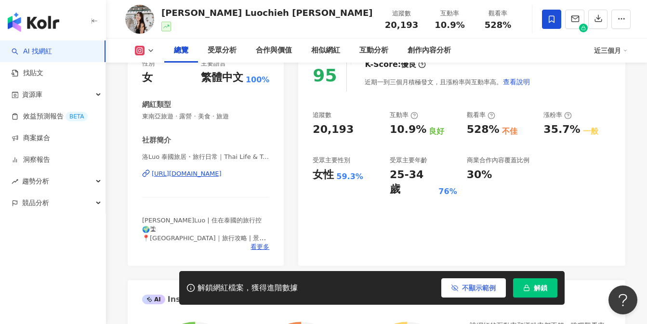
scroll to position [0, 0]
